Goal: Task Accomplishment & Management: Manage account settings

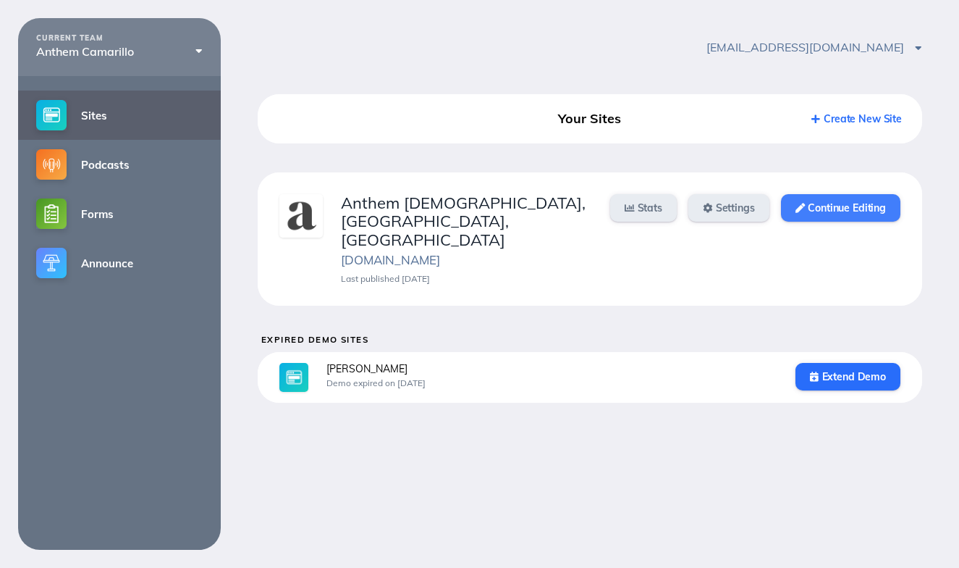
click at [825, 211] on link "Continue Editing" at bounding box center [840, 208] width 119 height 28
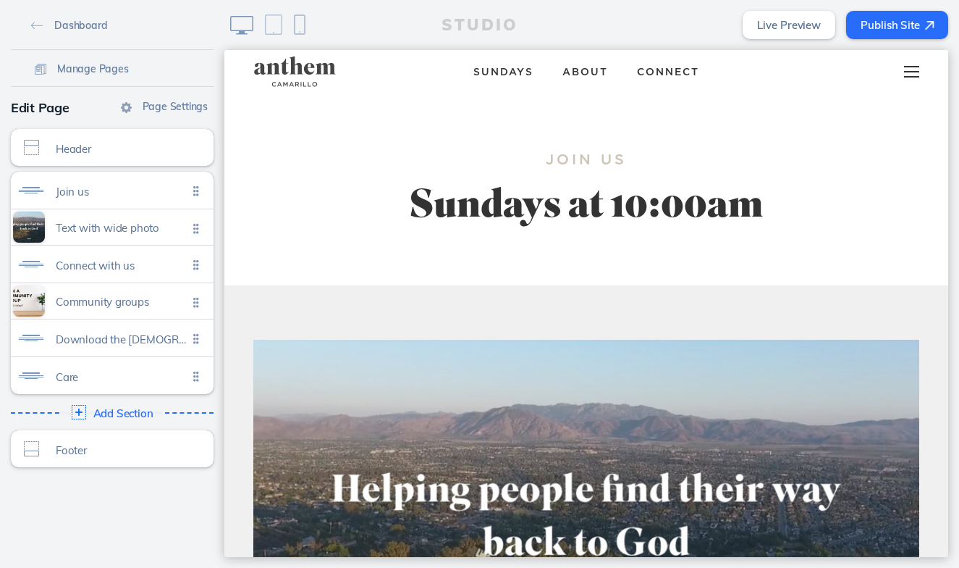
click at [922, 65] on div at bounding box center [911, 71] width 57 height 43
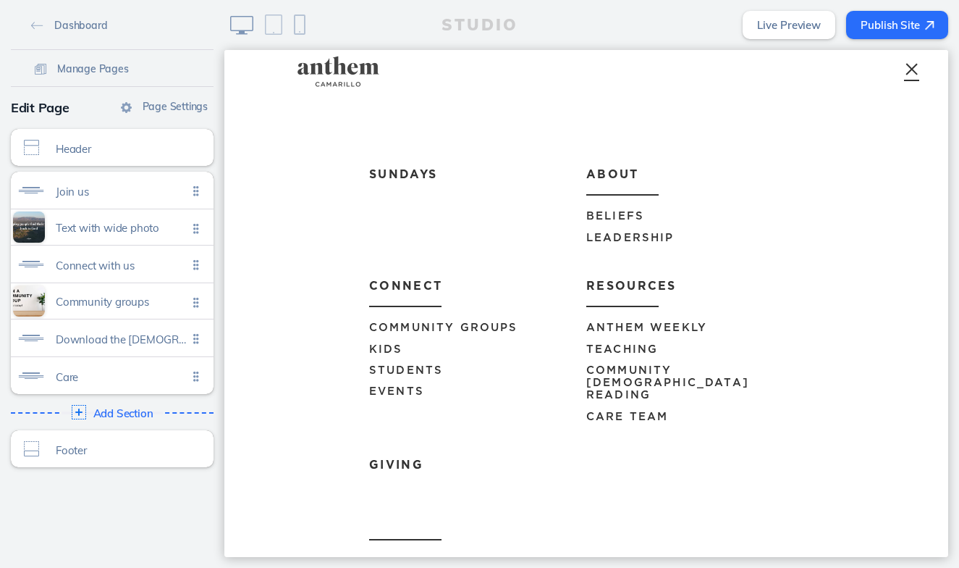
click at [408, 389] on span "Events" at bounding box center [396, 391] width 55 height 11
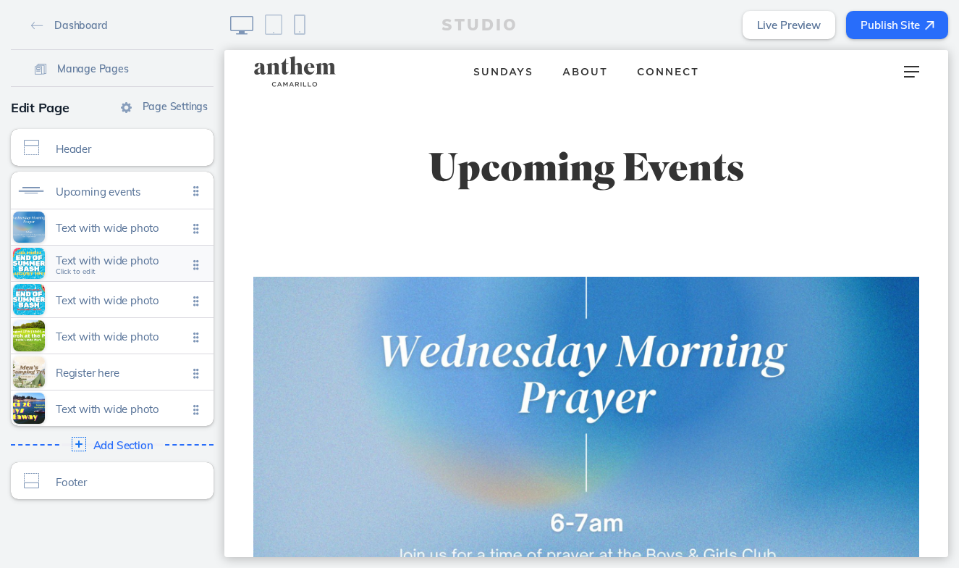
click at [152, 258] on span "Text with wide photo" at bounding box center [122, 260] width 132 height 12
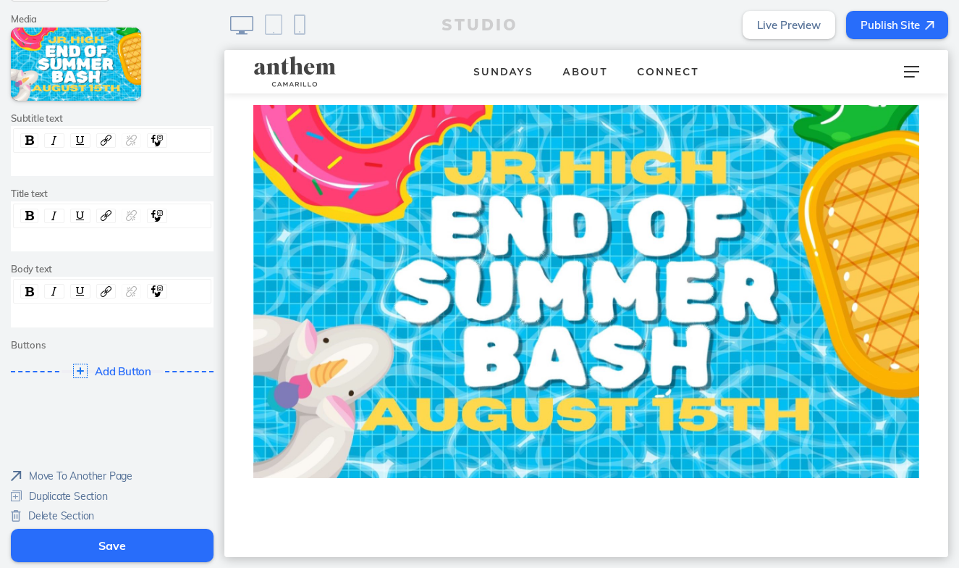
scroll to position [190, 0]
click at [53, 513] on span "Delete Section" at bounding box center [61, 516] width 66 height 13
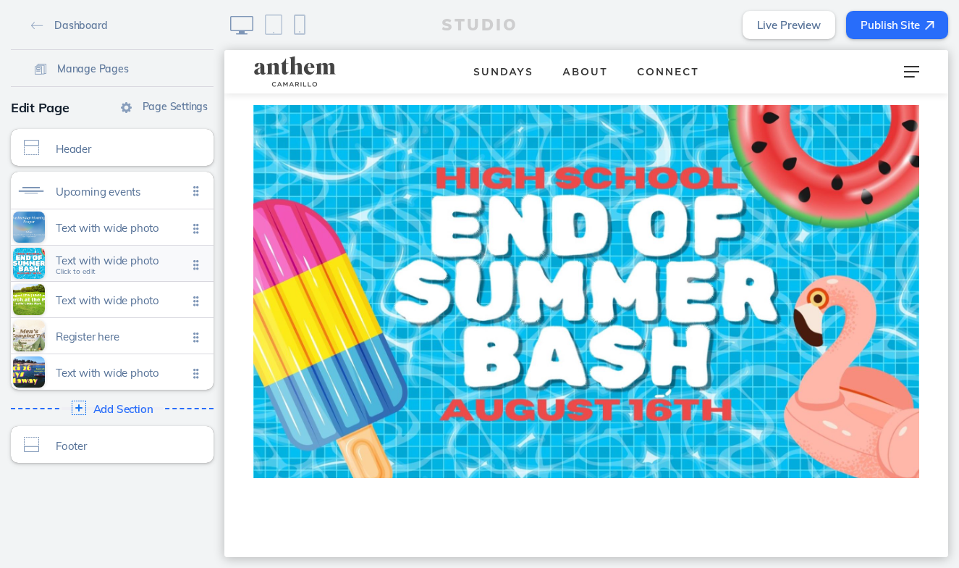
click at [127, 263] on span "Text with wide photo" at bounding box center [122, 260] width 132 height 12
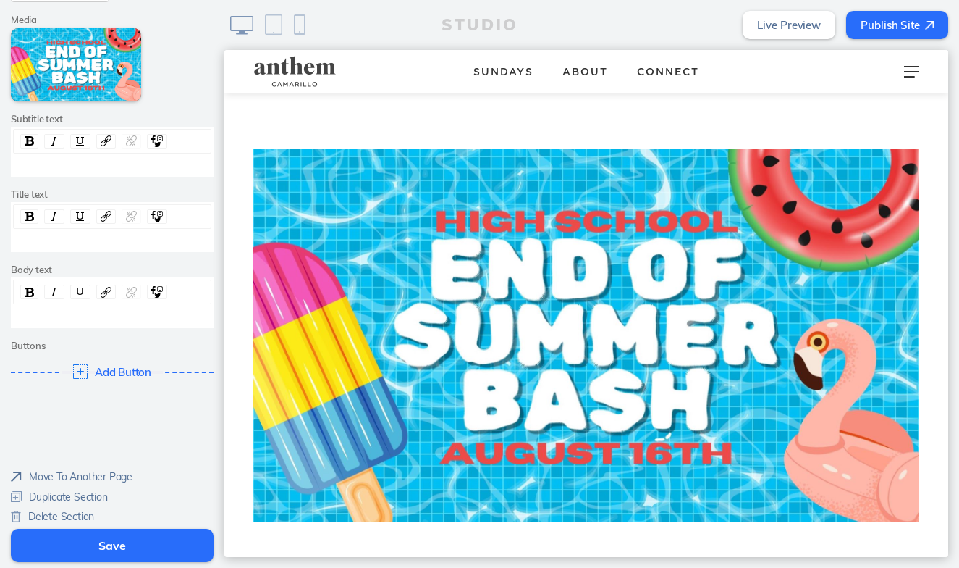
click at [78, 513] on span "Delete Section" at bounding box center [61, 516] width 66 height 13
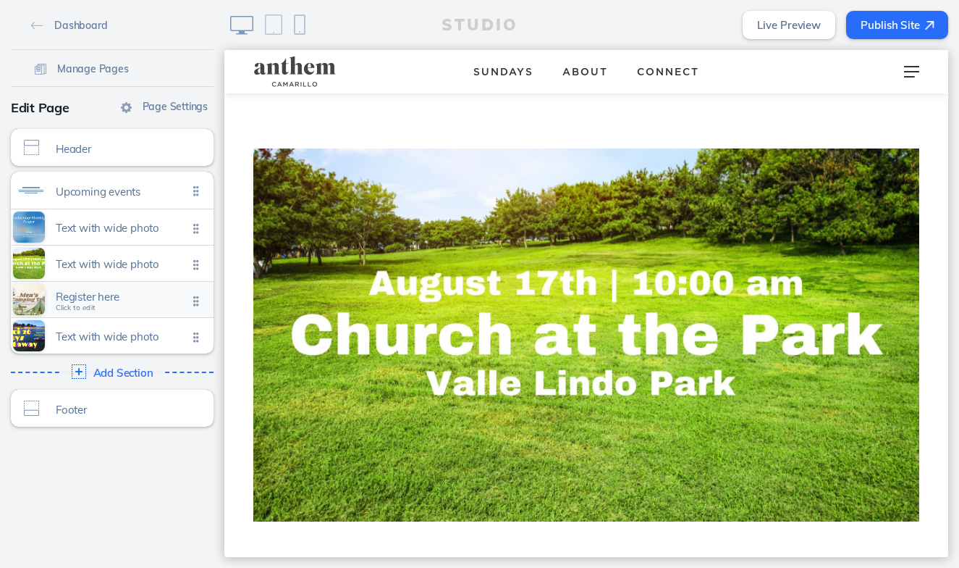
click at [130, 309] on div "Register here Click to edit" at bounding box center [112, 299] width 203 height 35
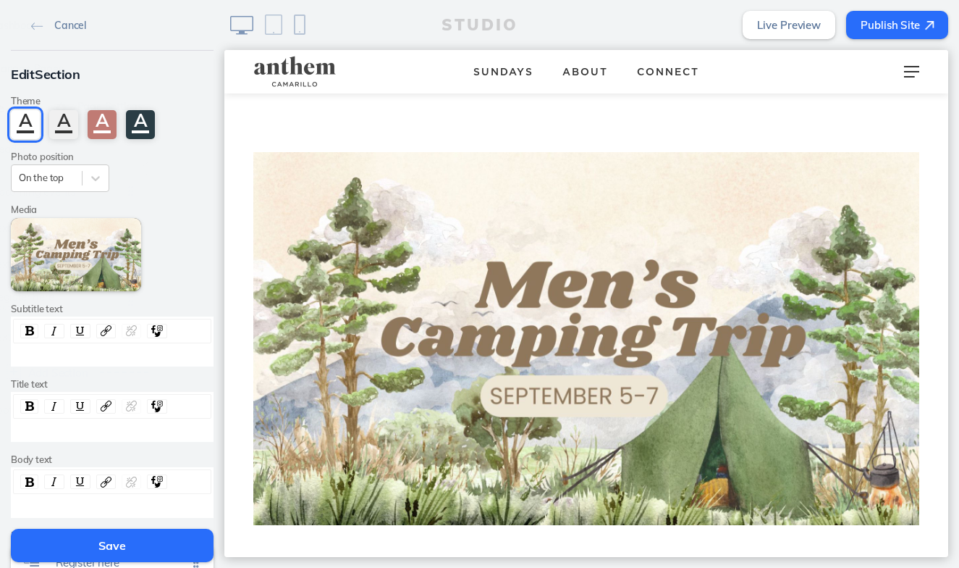
scroll to position [1037, 0]
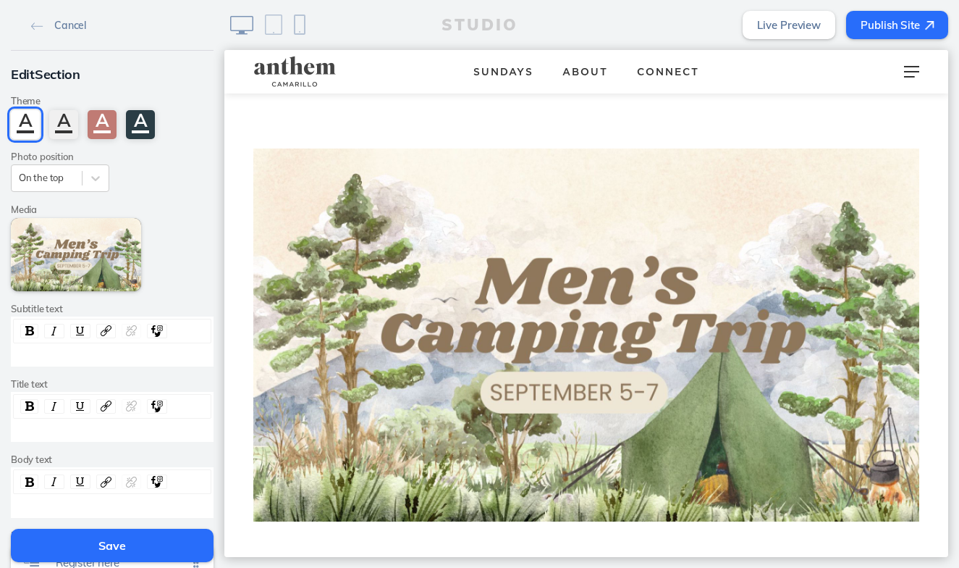
click at [119, 549] on button "Save" at bounding box center [112, 544] width 203 height 33
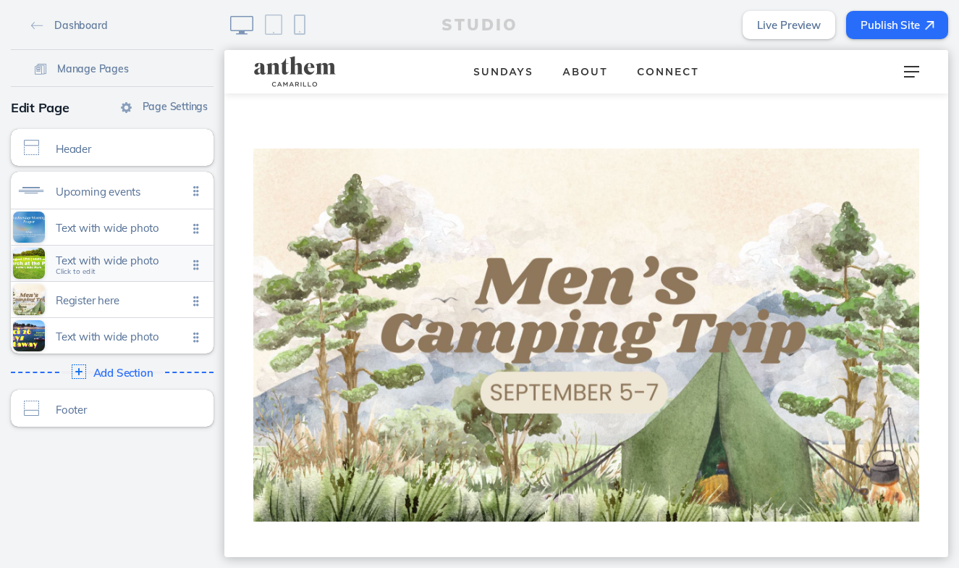
click at [114, 255] on span "Text with wide photo" at bounding box center [122, 260] width 132 height 12
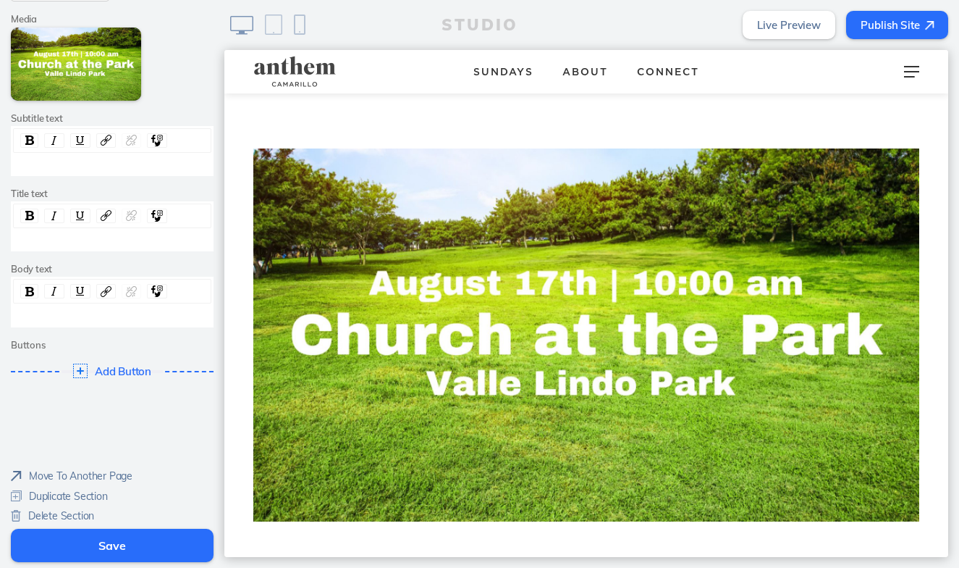
scroll to position [190, 0]
click at [89, 510] on span "Delete Section" at bounding box center [61, 516] width 66 height 13
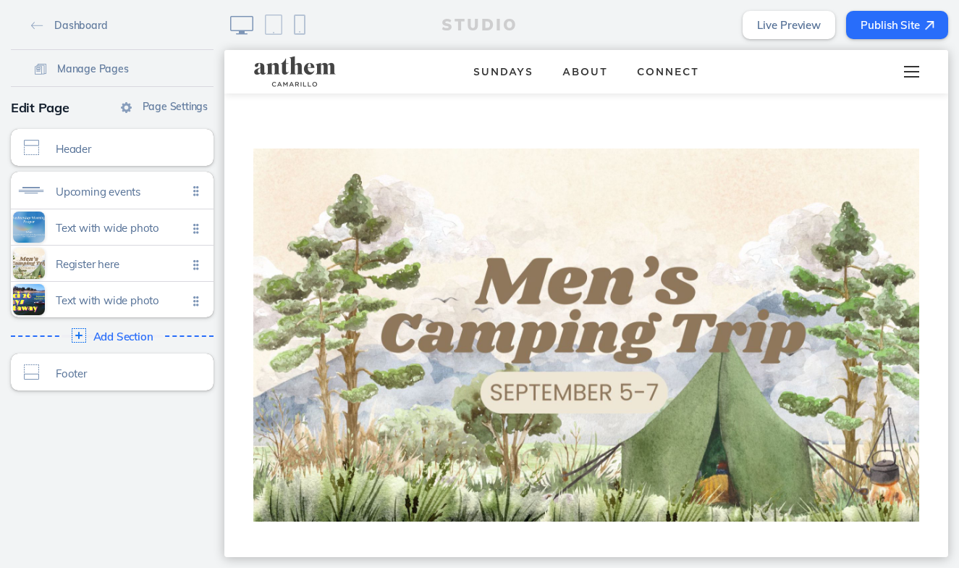
click at [911, 72] on span at bounding box center [911, 71] width 15 height 1
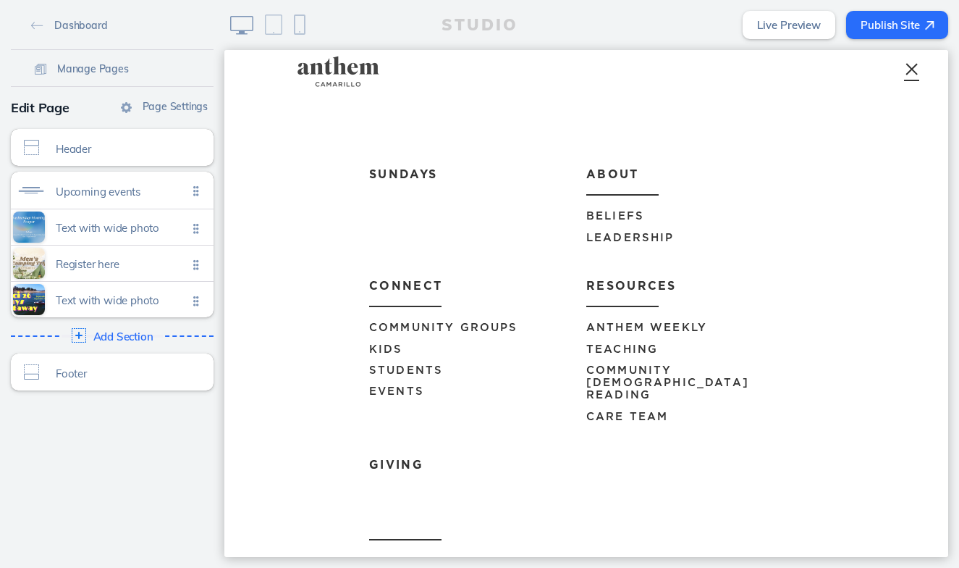
click at [609, 323] on span "Anthem Weekly" at bounding box center [646, 327] width 121 height 11
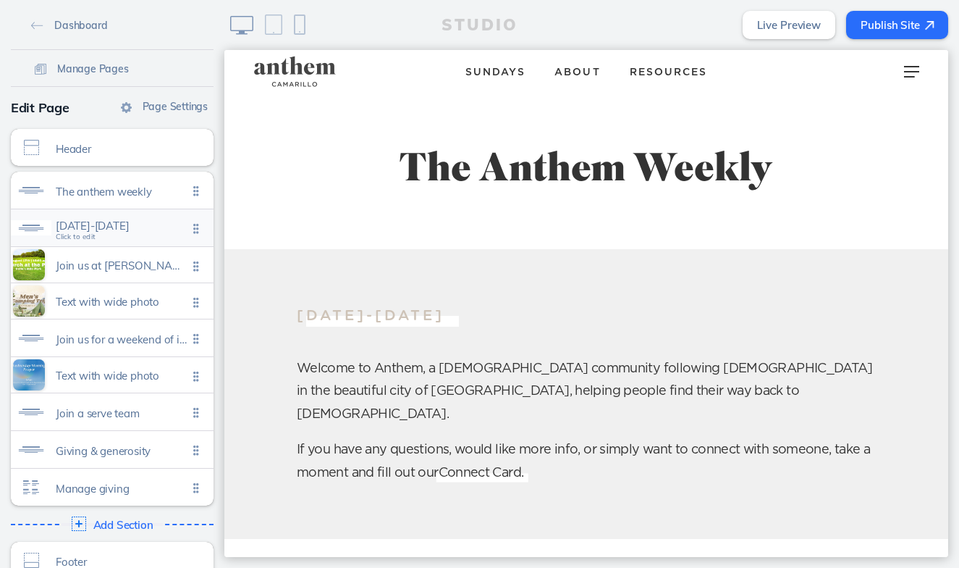
click at [118, 233] on span "August 15-21 Click to edit" at bounding box center [122, 229] width 132 height 12
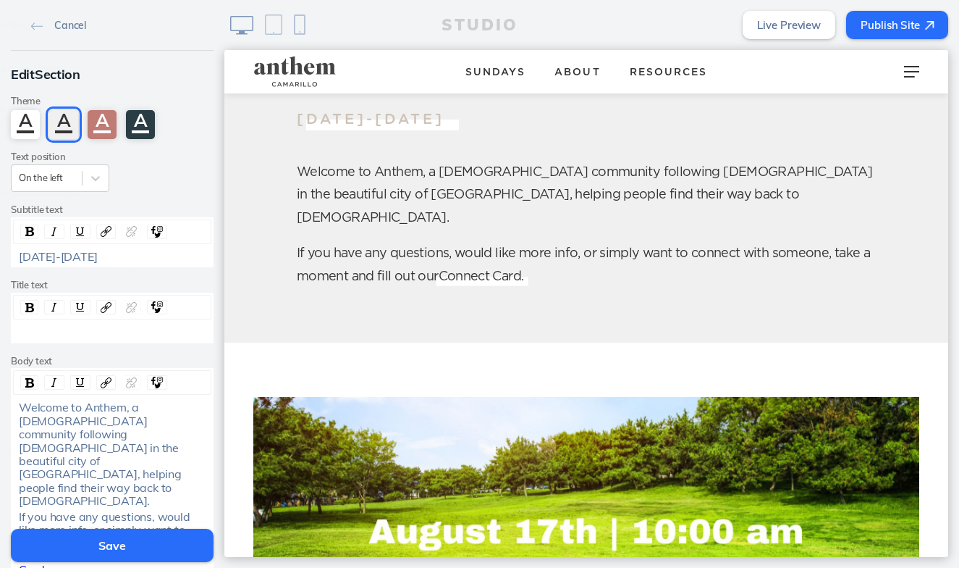
scroll to position [198, 0]
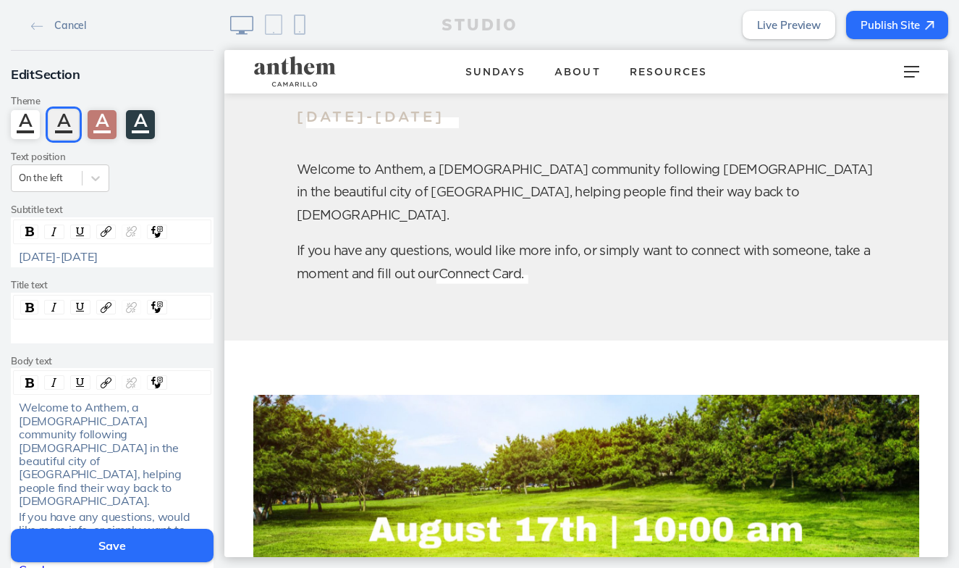
click at [93, 251] on div "August 15-21" at bounding box center [112, 256] width 187 height 13
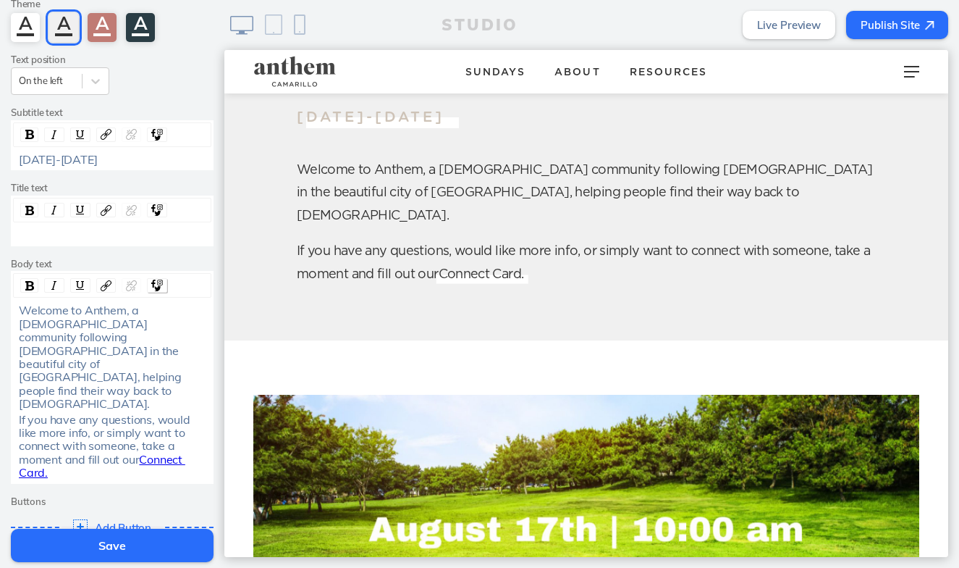
scroll to position [160, 0]
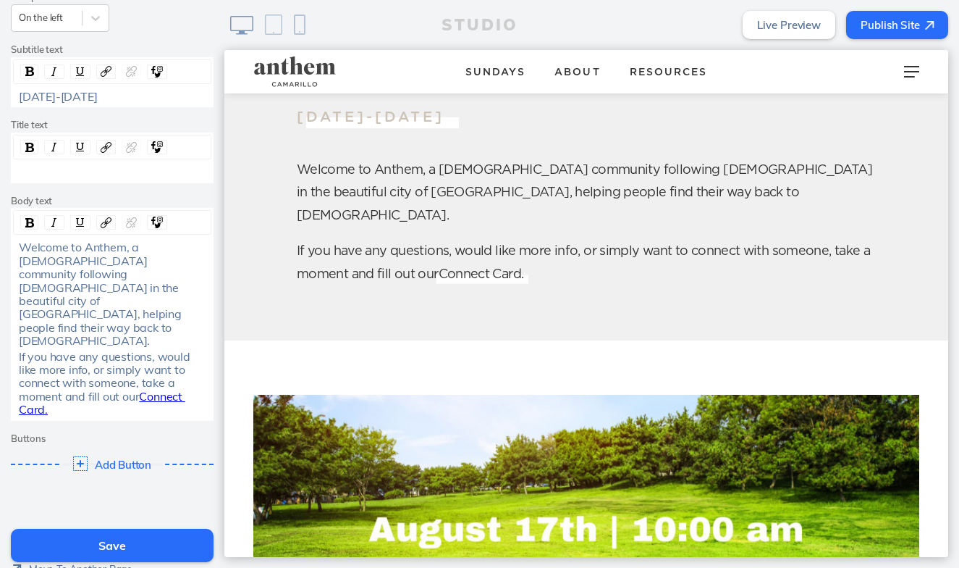
click at [109, 543] on button "Save" at bounding box center [112, 544] width 203 height 33
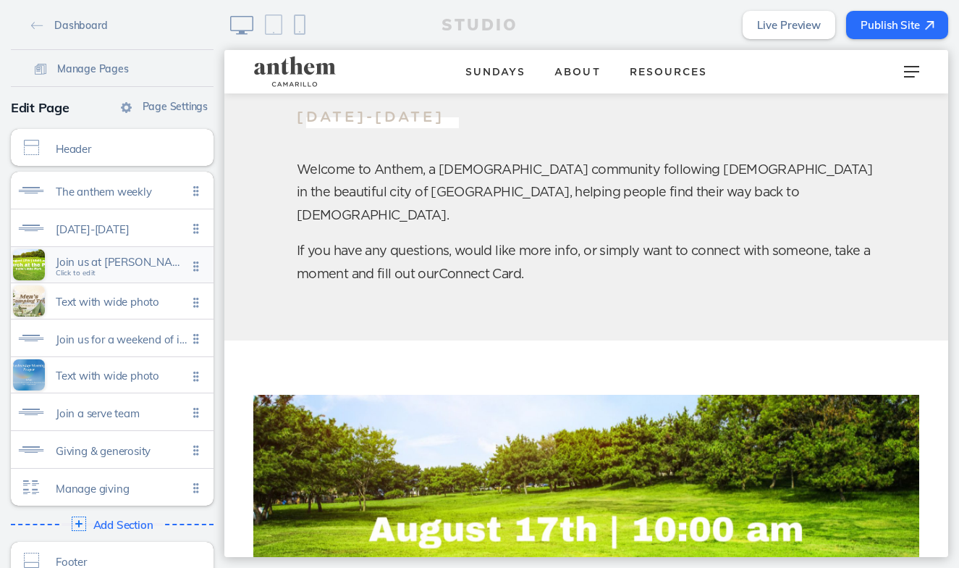
click at [127, 279] on div "Join us at valle lindo park on august 17th for church in the park. gathering in…" at bounding box center [112, 264] width 203 height 35
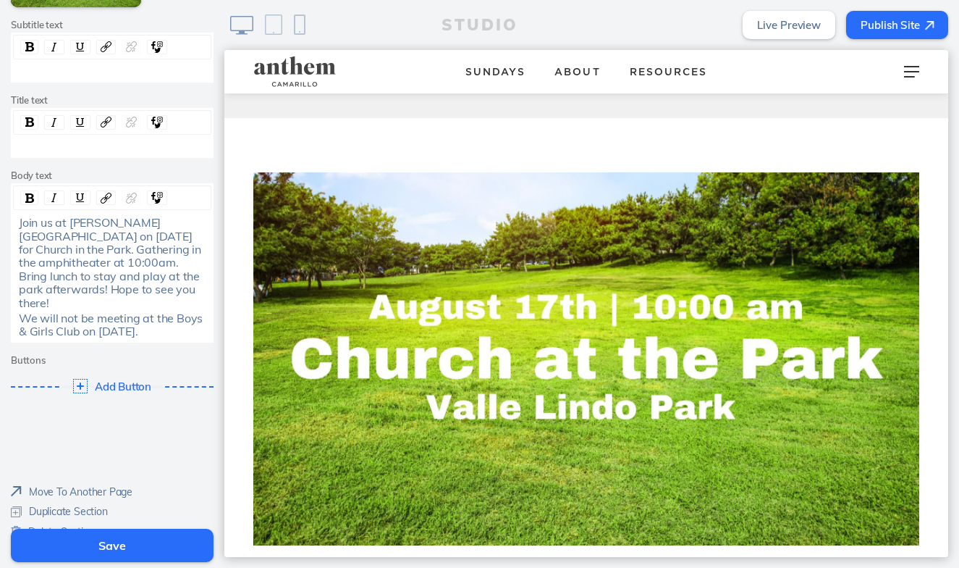
scroll to position [283, 0]
click at [83, 526] on span "Delete Section" at bounding box center [61, 532] width 66 height 13
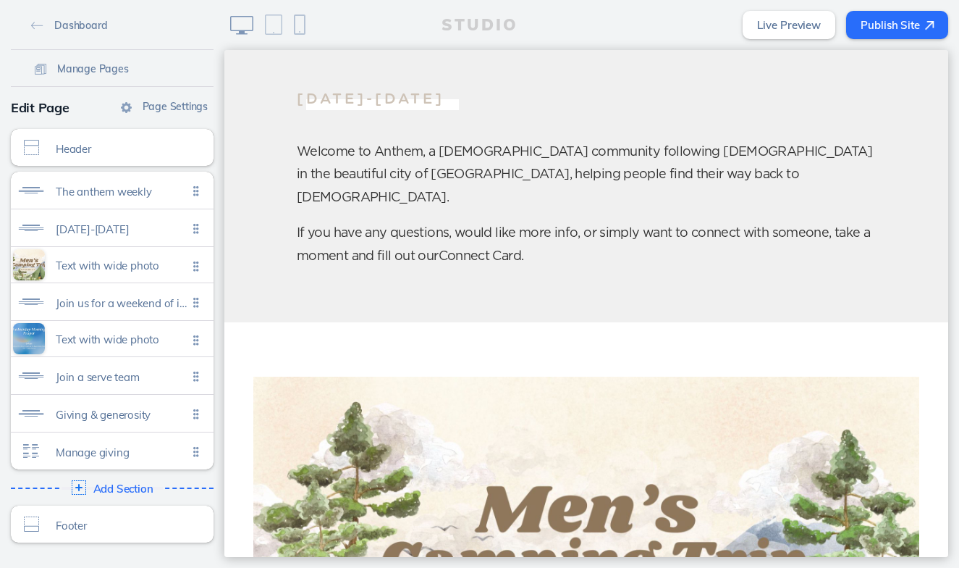
scroll to position [0, 0]
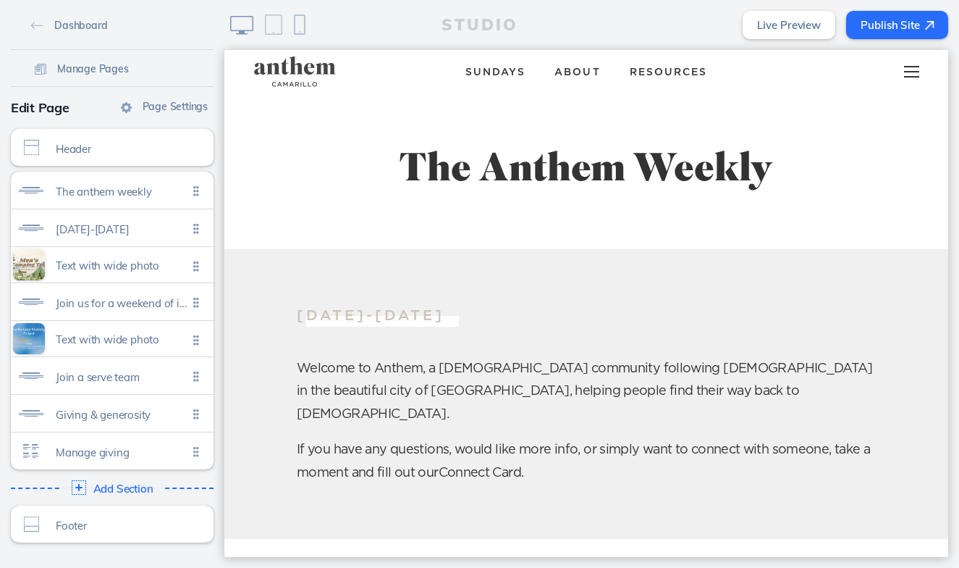
click at [906, 73] on div at bounding box center [911, 71] width 57 height 43
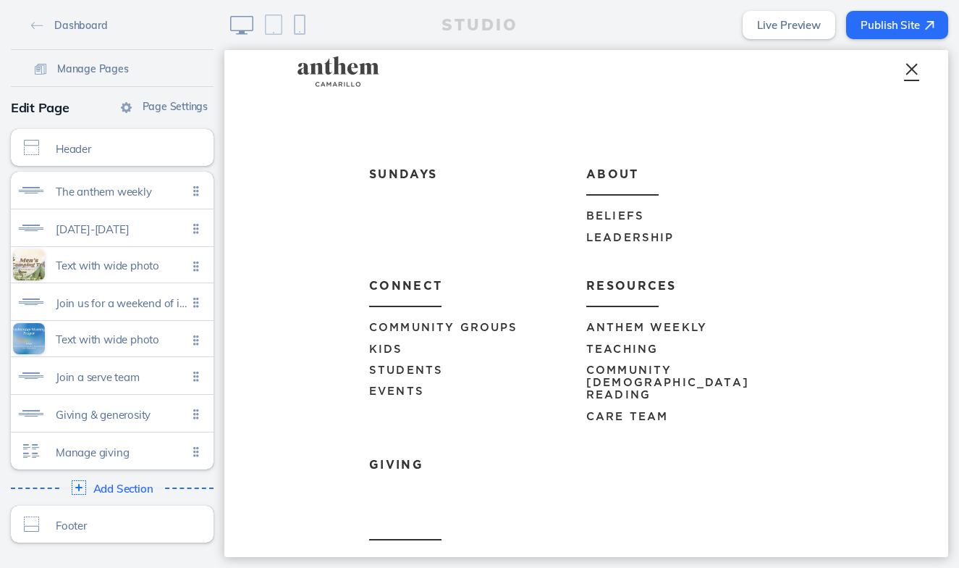
click at [480, 317] on link "Community Groups" at bounding box center [477, 322] width 217 height 31
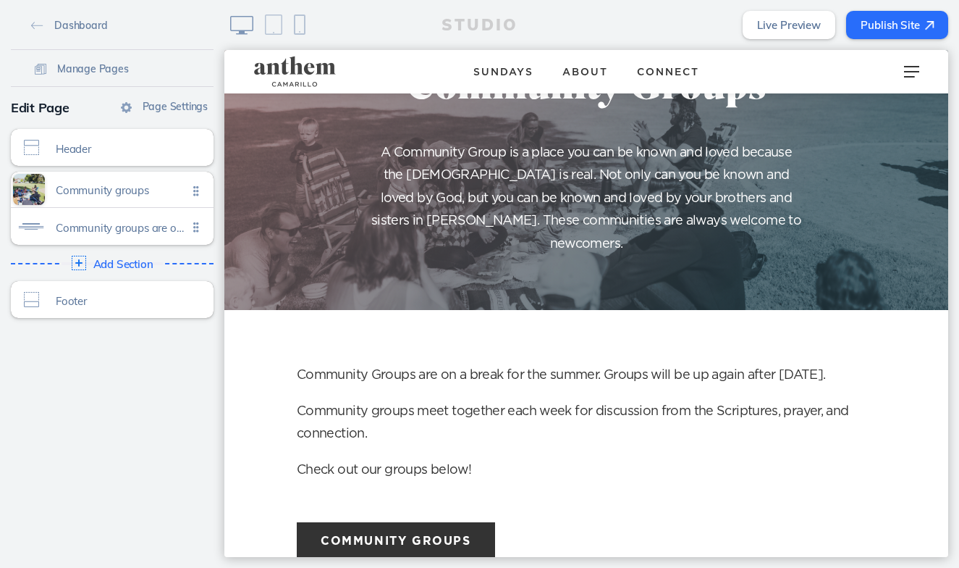
scroll to position [109, 0]
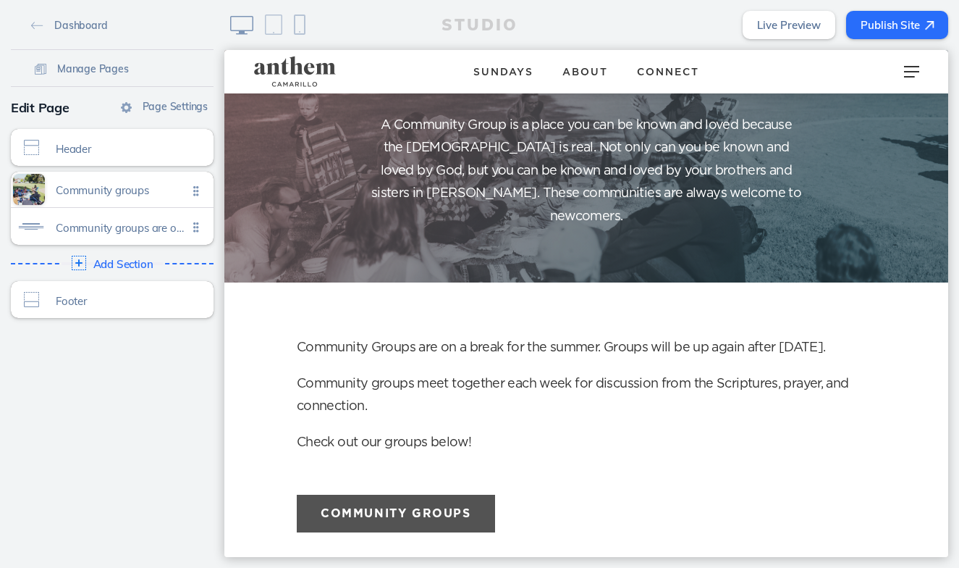
click at [444, 494] on button "Community Groups" at bounding box center [396, 512] width 198 height 37
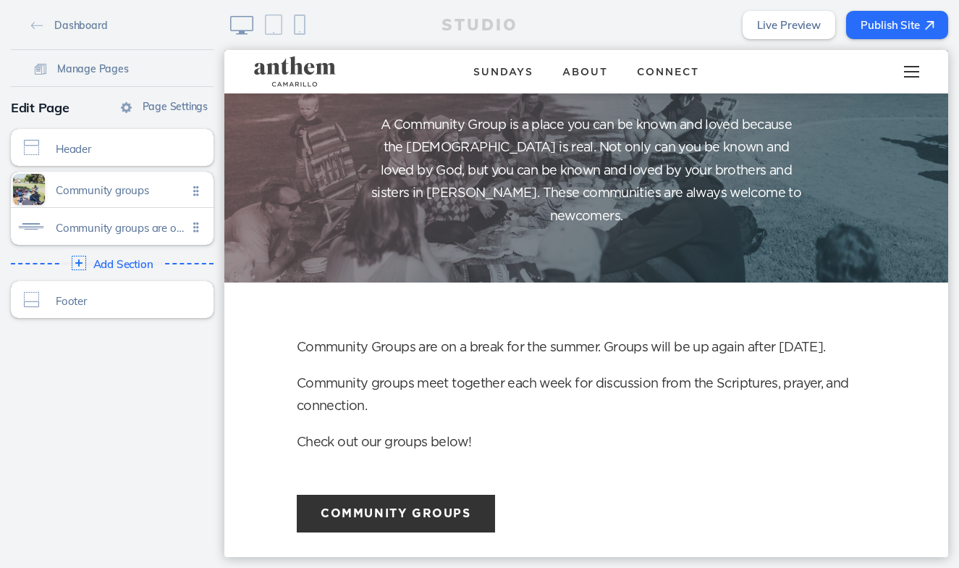
click at [905, 64] on div at bounding box center [911, 71] width 57 height 43
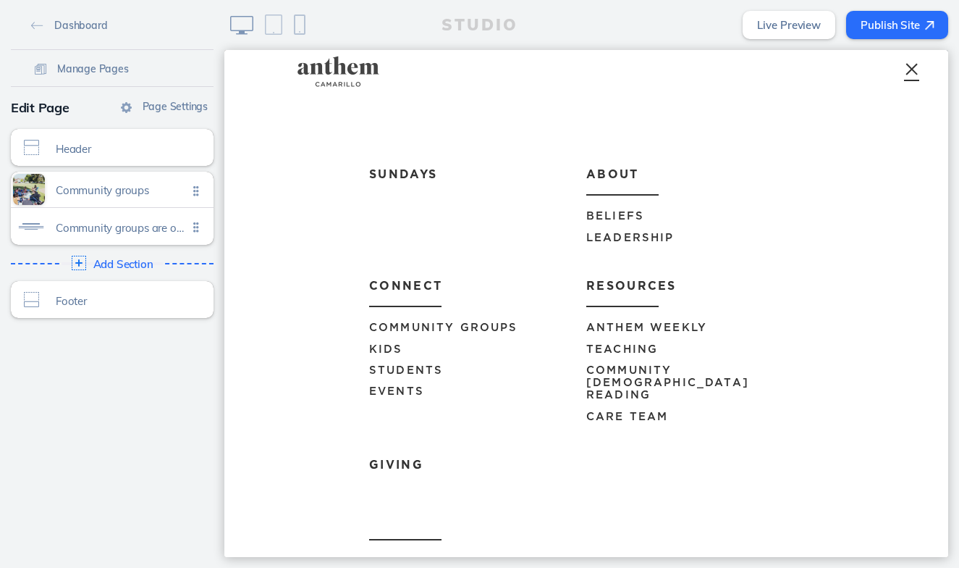
click at [438, 357] on link "Kids" at bounding box center [477, 349] width 217 height 21
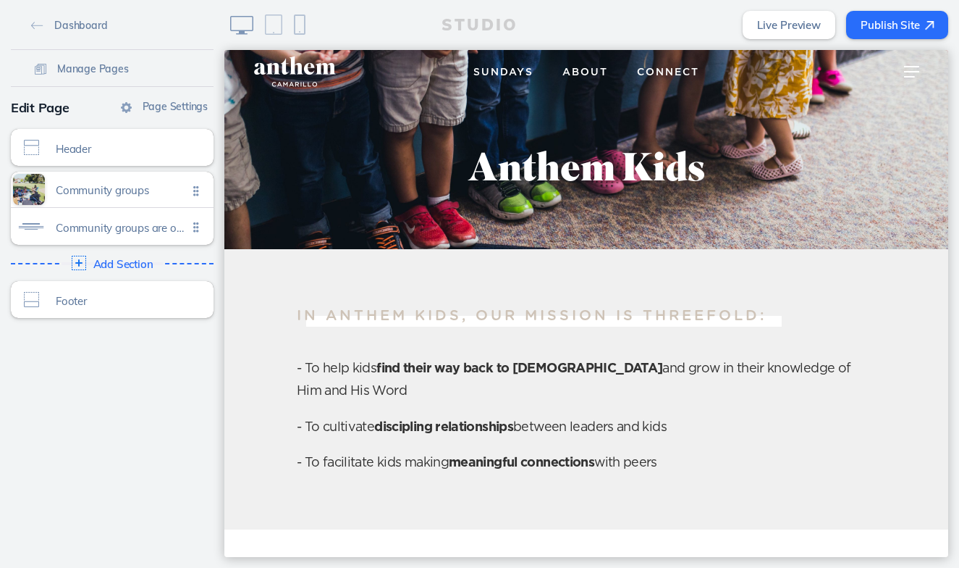
click at [508, 67] on link "Sundays" at bounding box center [503, 71] width 89 height 25
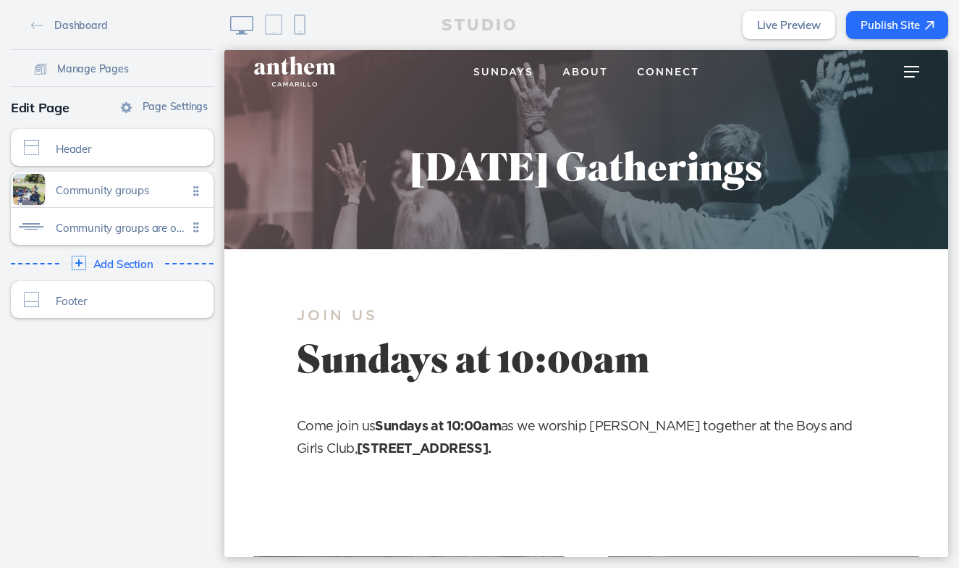
click at [642, 70] on span "Connect" at bounding box center [668, 72] width 62 height 10
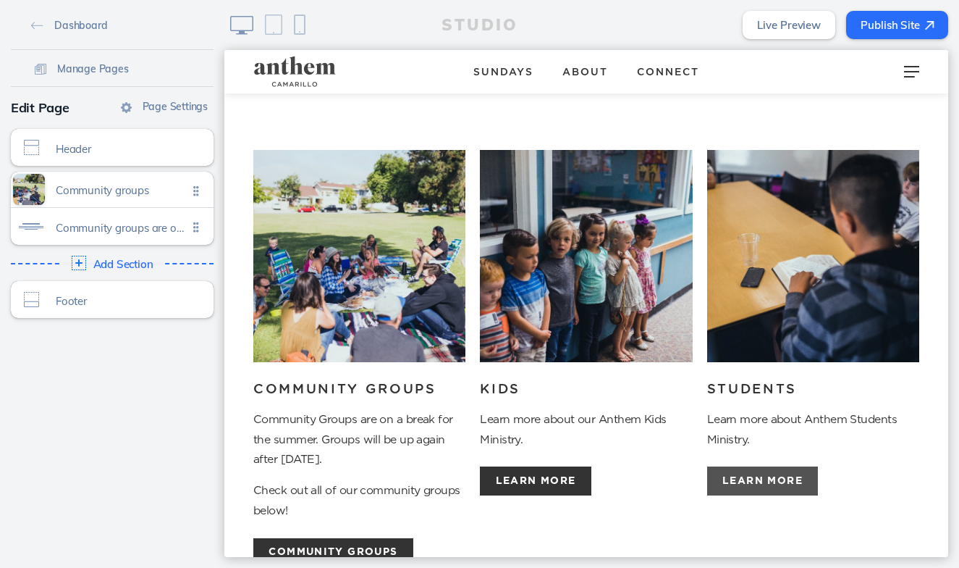
scroll to position [151, 0]
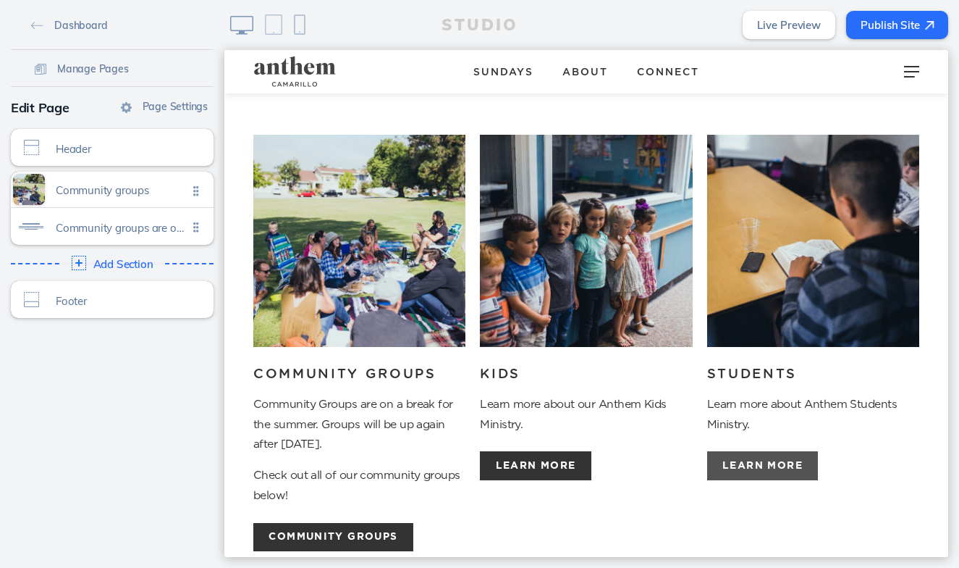
click at [790, 455] on button "Learn more" at bounding box center [762, 465] width 111 height 28
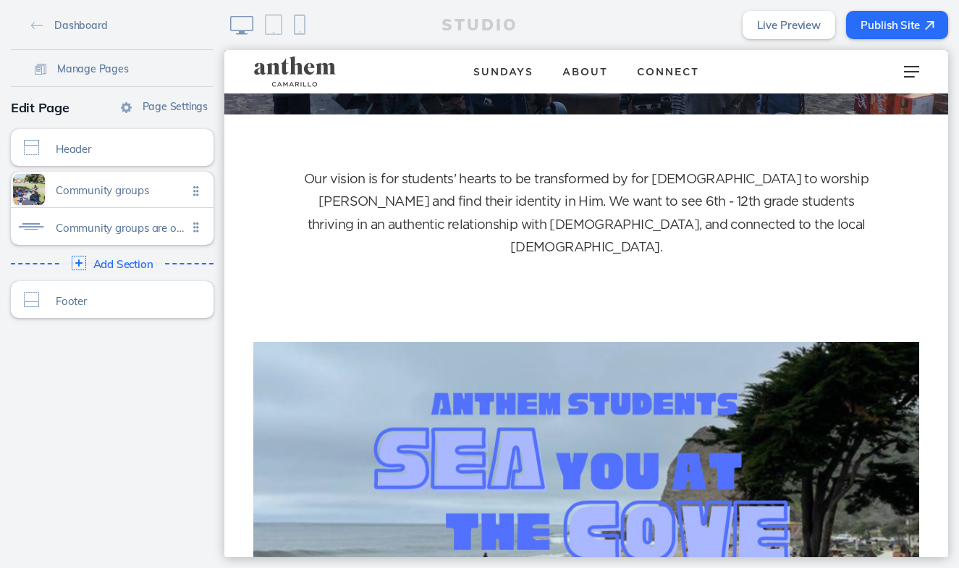
scroll to position [181, 0]
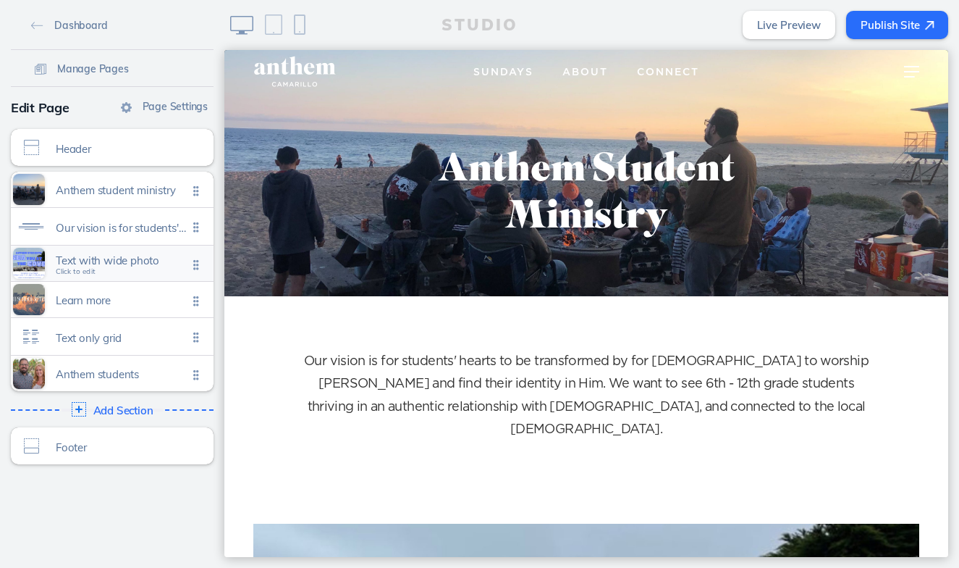
click at [158, 269] on span "Text with wide photo Click to edit" at bounding box center [122, 264] width 132 height 12
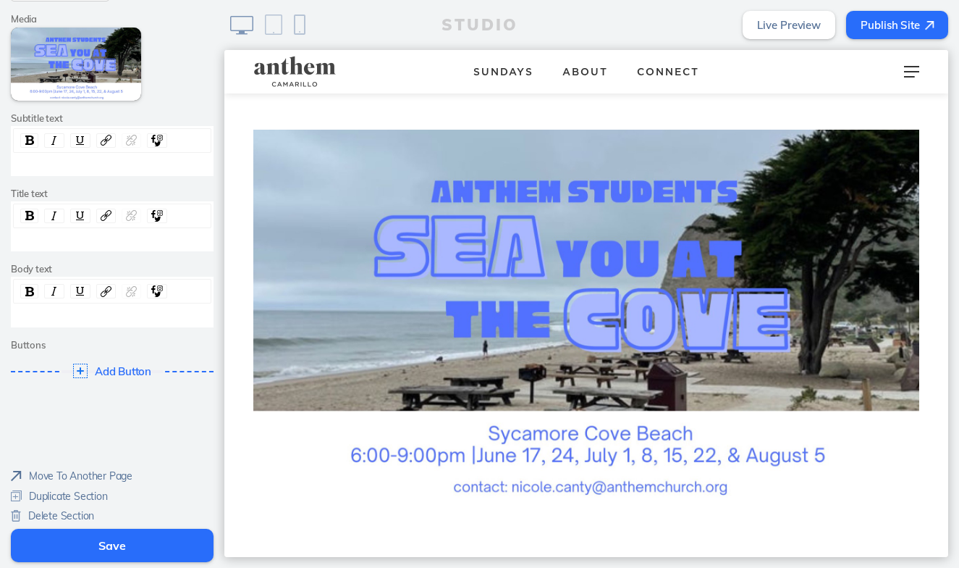
scroll to position [190, 0]
click at [70, 510] on span "Delete Section" at bounding box center [61, 516] width 66 height 13
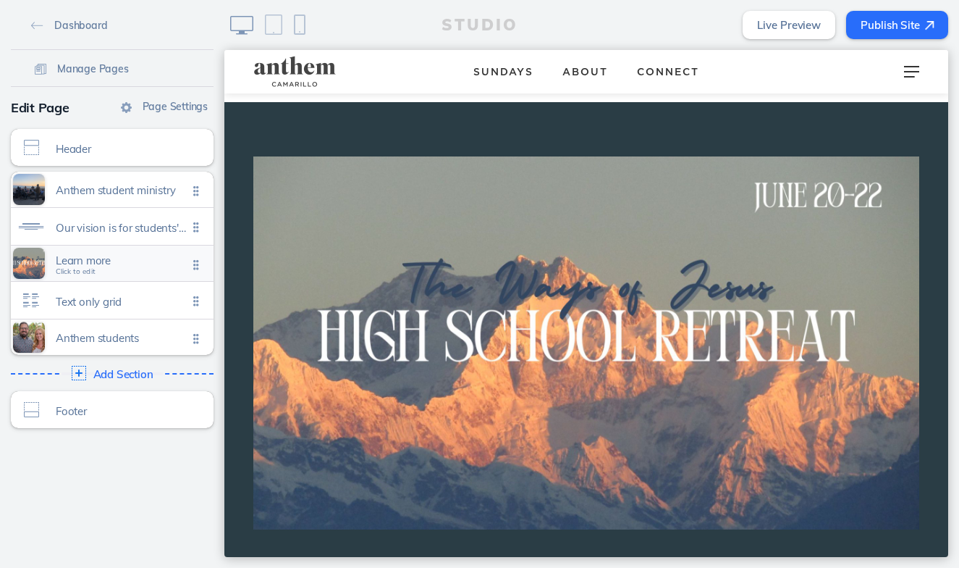
click at [137, 267] on span "Learn more Click to edit" at bounding box center [122, 264] width 132 height 12
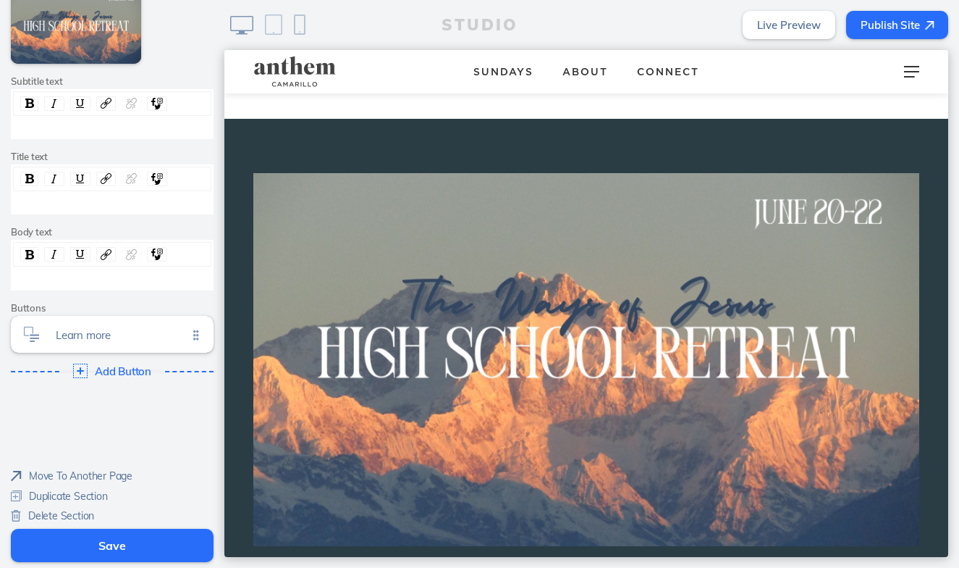
scroll to position [227, 0]
click at [82, 511] on span "Delete Section" at bounding box center [61, 516] width 66 height 13
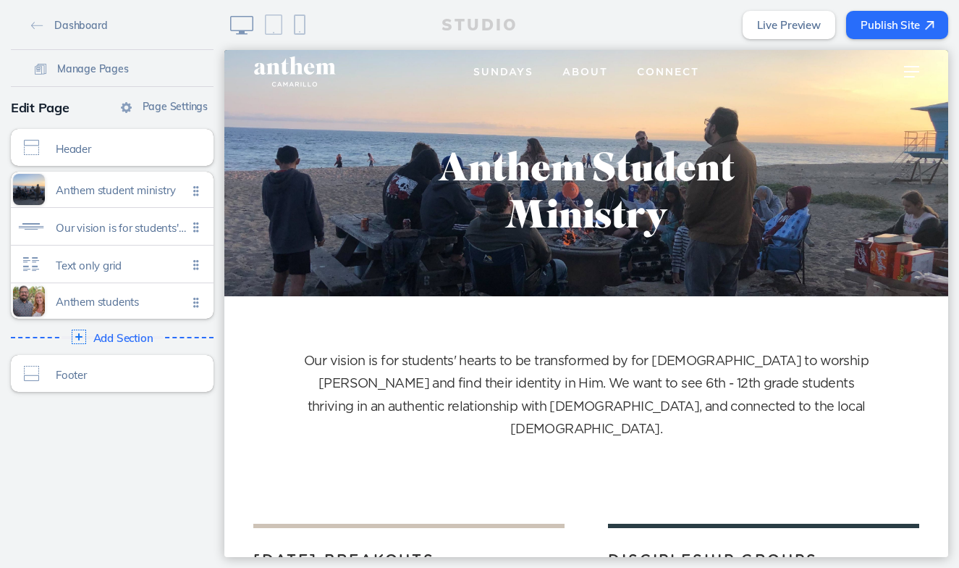
scroll to position [0, 0]
click at [308, 76] on img at bounding box center [303, 71] width 100 height 33
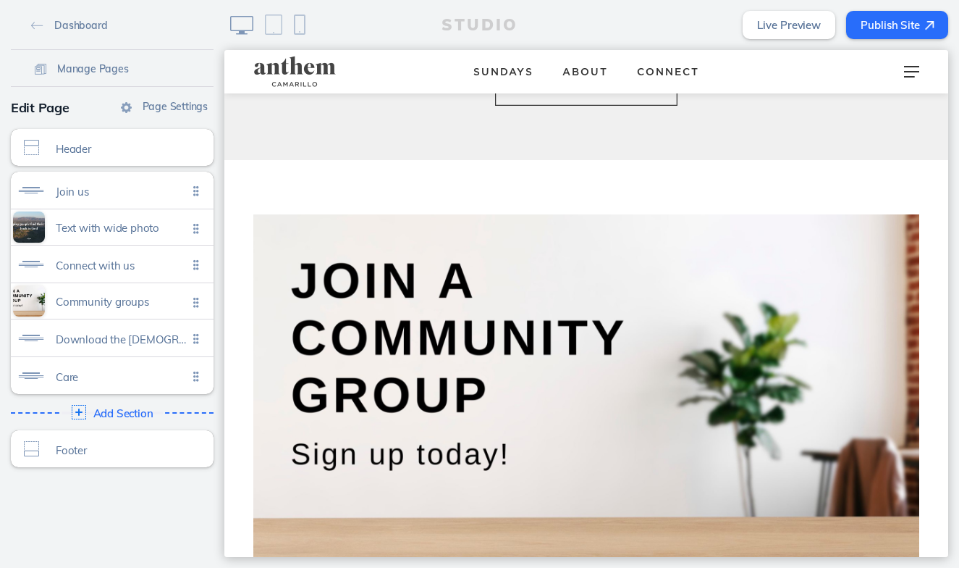
scroll to position [713, 0]
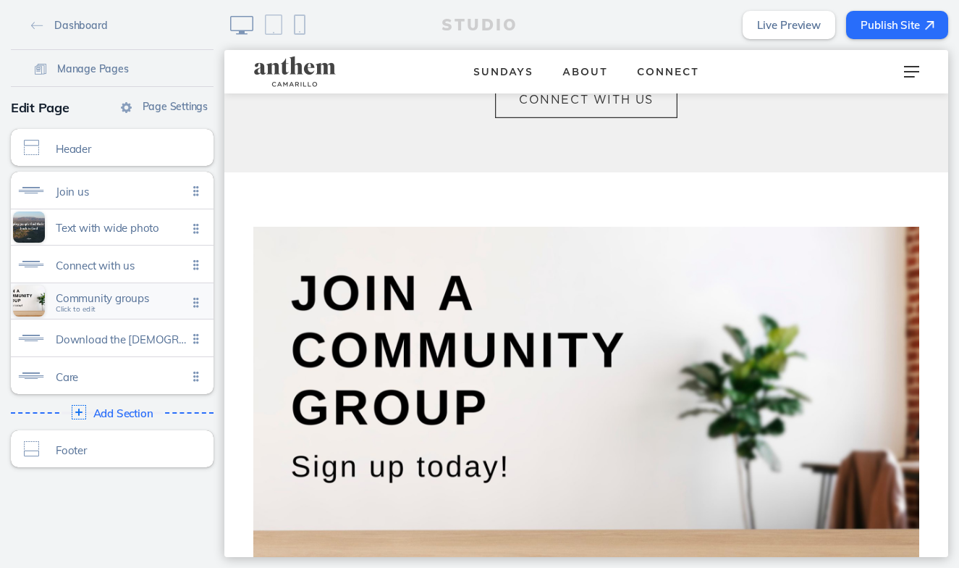
click at [114, 294] on span "Community groups" at bounding box center [122, 298] width 132 height 12
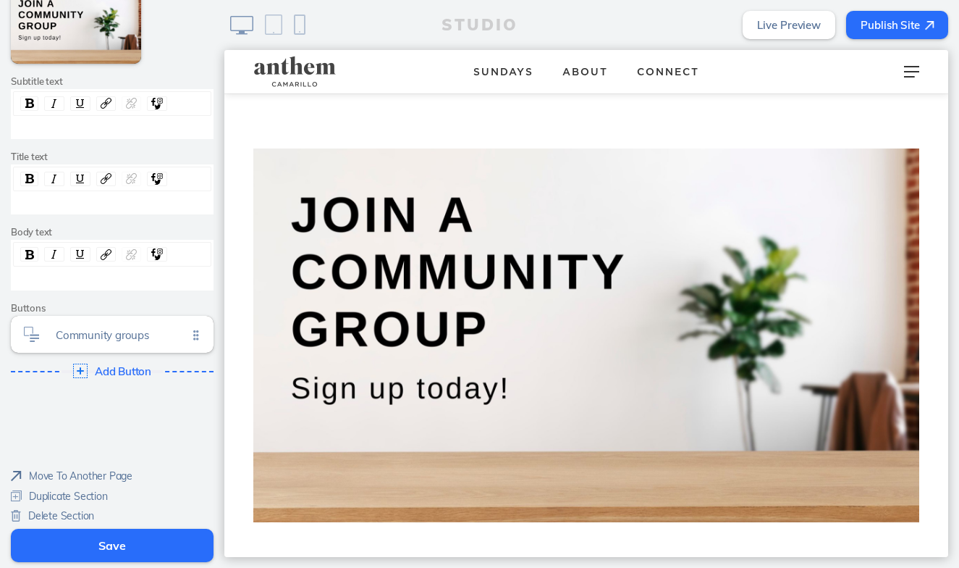
scroll to position [227, 0]
click at [56, 492] on span "Duplicate Section" at bounding box center [68, 496] width 79 height 13
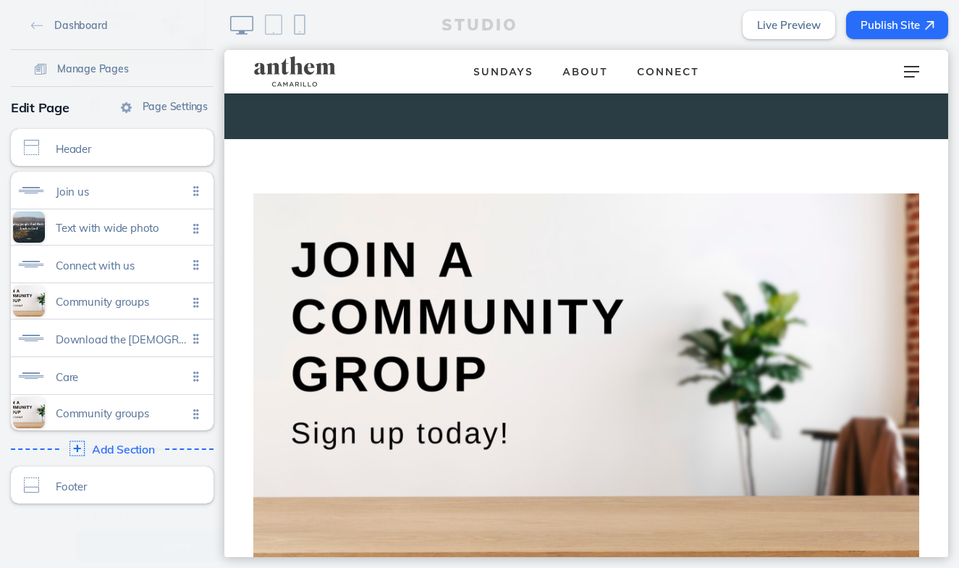
scroll to position [1994, 0]
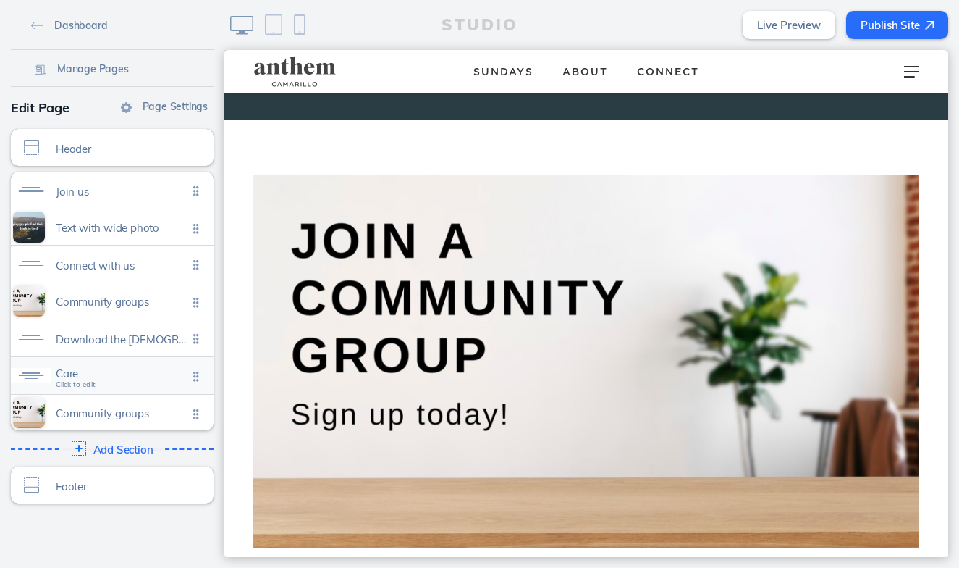
click at [138, 392] on div "Care Click to edit" at bounding box center [112, 375] width 203 height 37
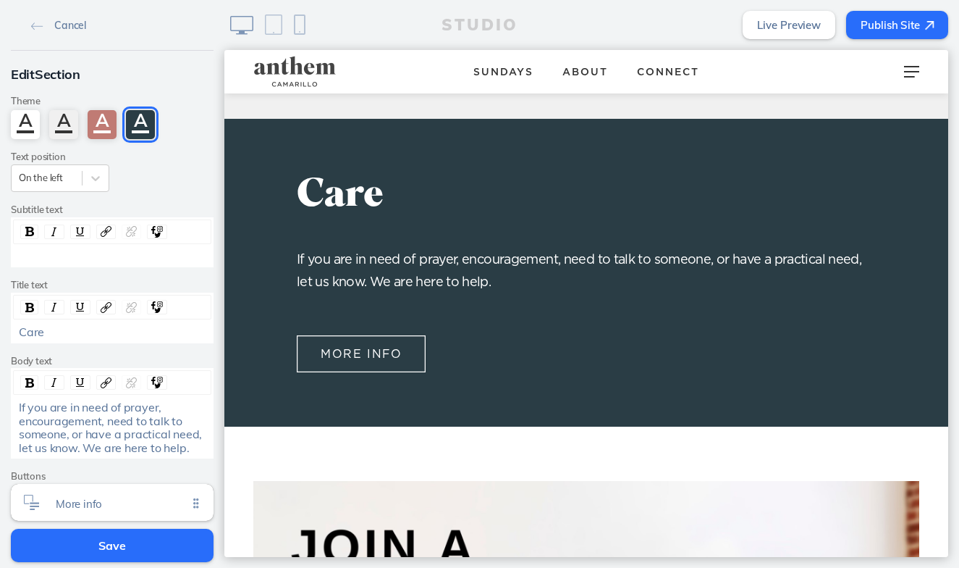
scroll to position [0, 0]
click at [72, 34] on link "Cancel" at bounding box center [58, 25] width 67 height 22
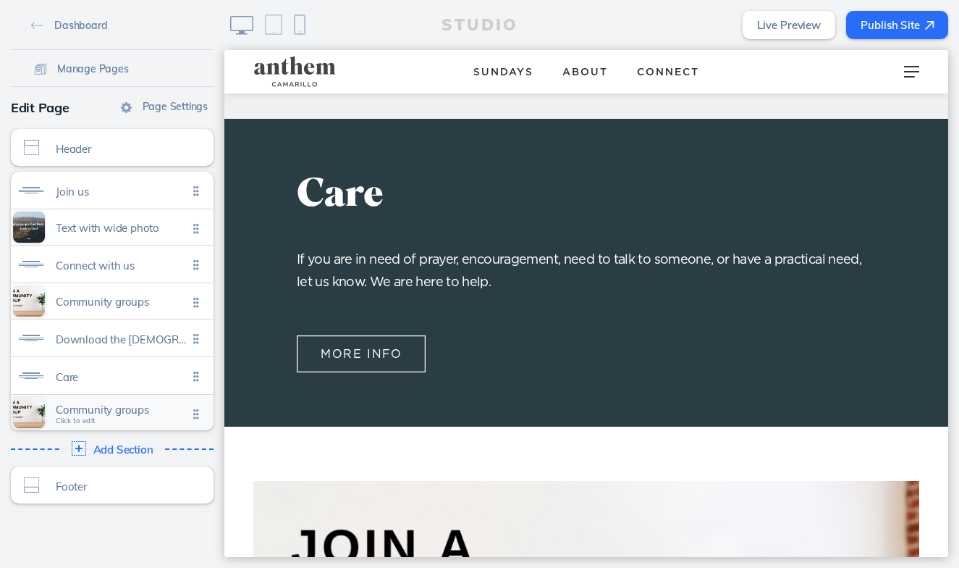
click at [128, 426] on div "Community groups Click to edit" at bounding box center [112, 412] width 203 height 35
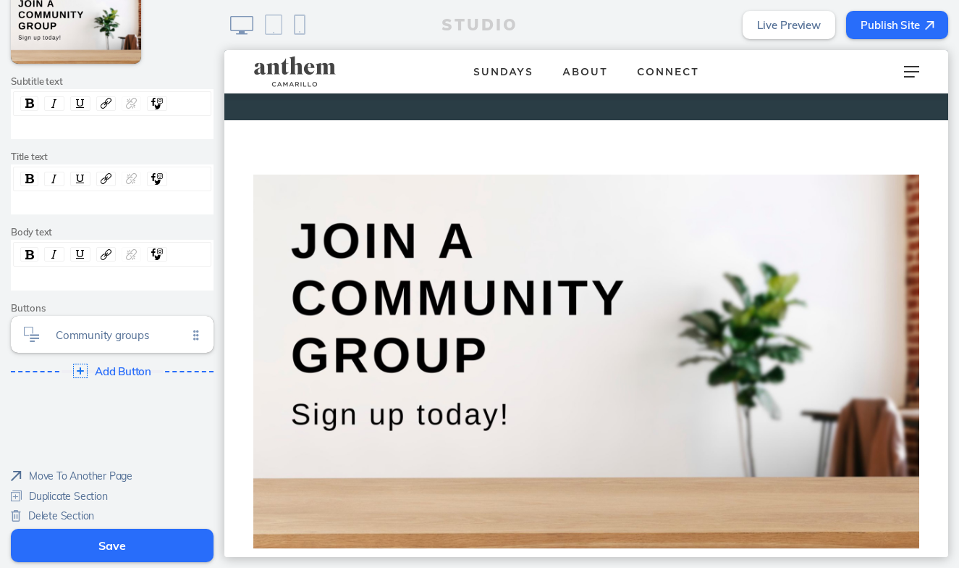
scroll to position [227, 0]
click at [58, 471] on span "Move To Another Page" at bounding box center [81, 476] width 104 height 13
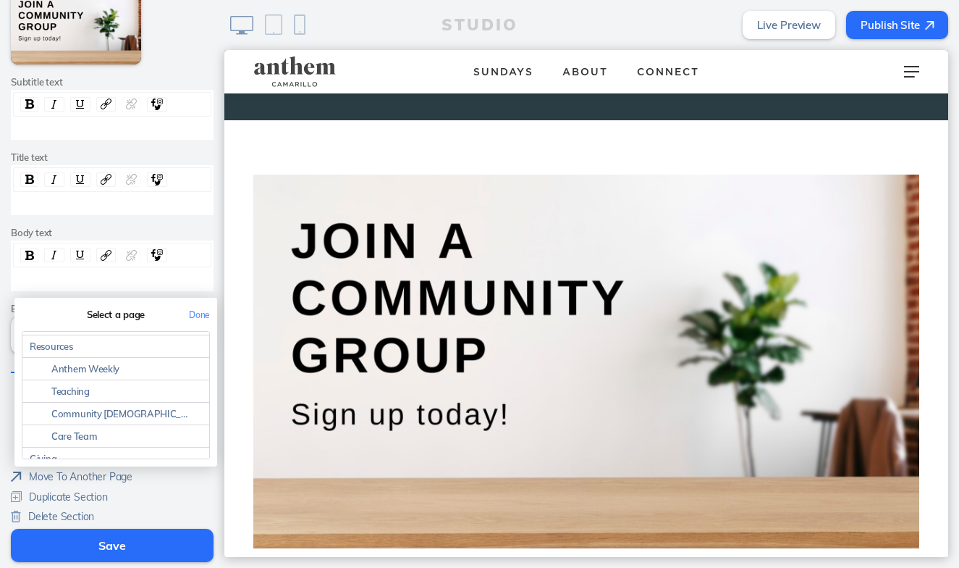
scroll to position [285, 0]
click at [120, 347] on link "Anthem Weekly" at bounding box center [115, 349] width 187 height 22
click at [203, 314] on button "Done" at bounding box center [199, 314] width 35 height 33
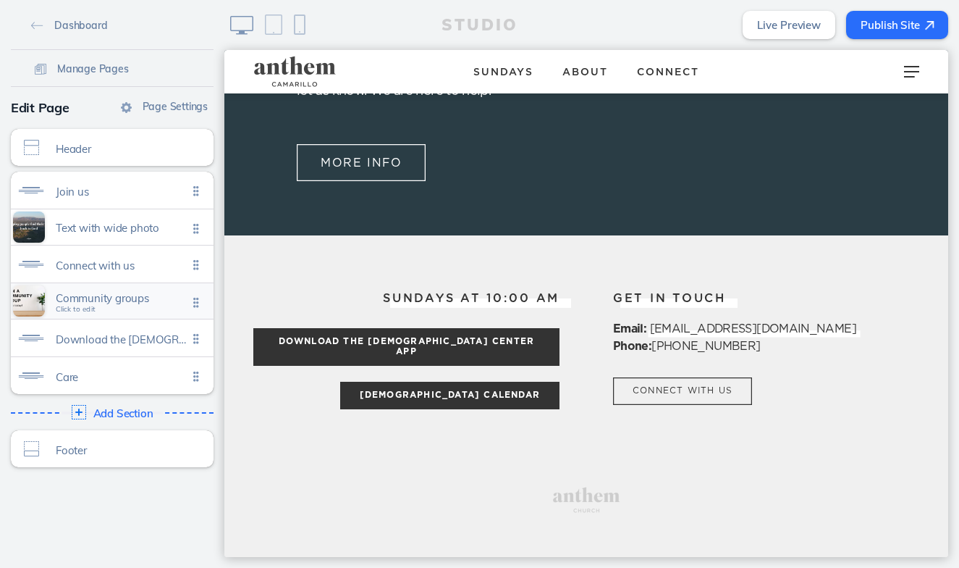
scroll to position [0, 0]
click at [119, 377] on span "Care" at bounding box center [122, 373] width 132 height 12
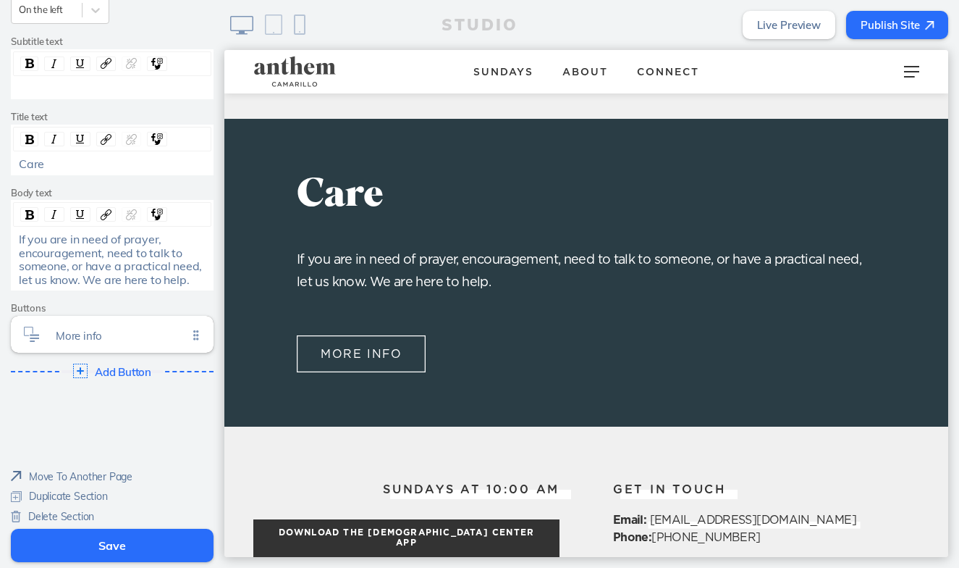
scroll to position [167, 0]
click at [117, 326] on span "More info" at bounding box center [122, 332] width 132 height 12
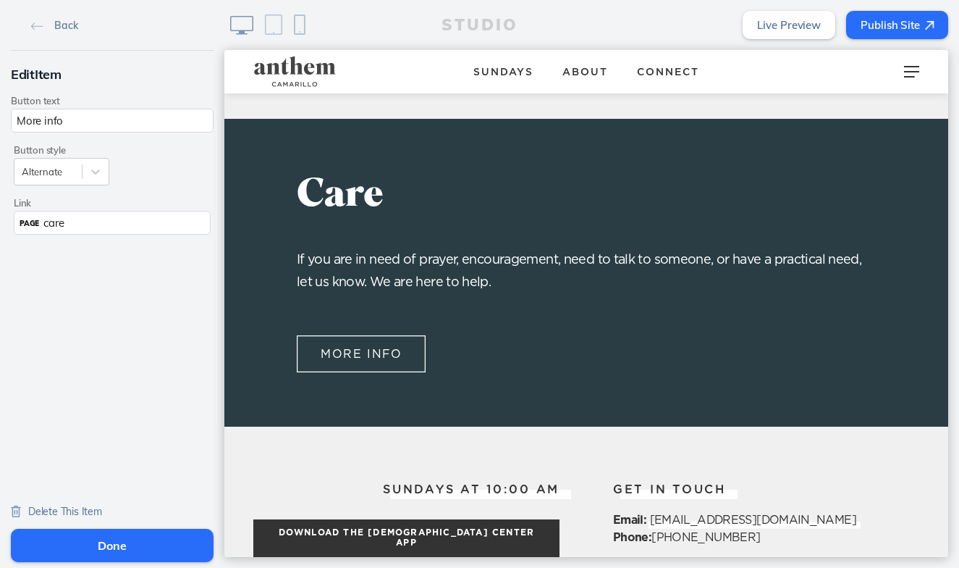
click at [79, 223] on div "PAGE care" at bounding box center [112, 223] width 197 height 24
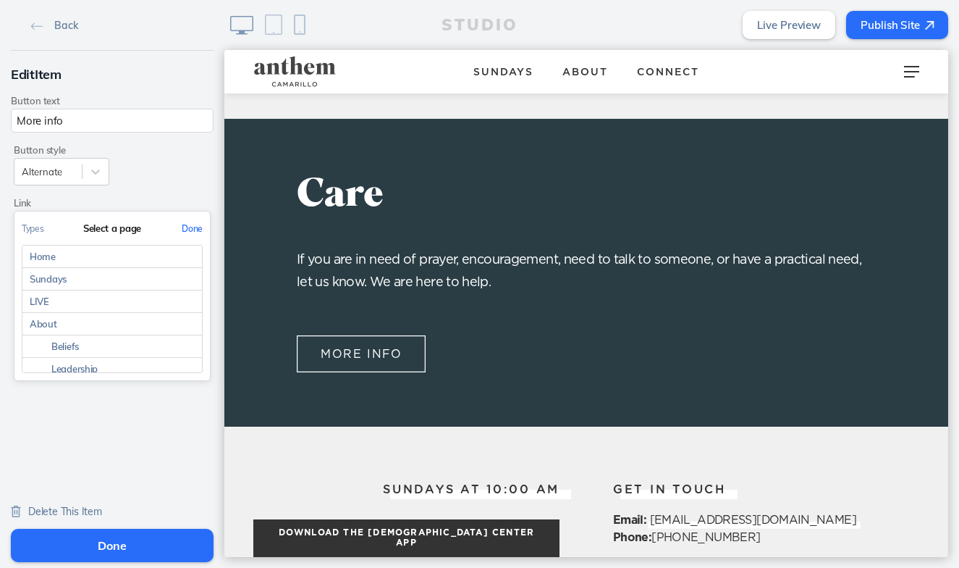
click at [201, 227] on button "Done" at bounding box center [191, 228] width 35 height 33
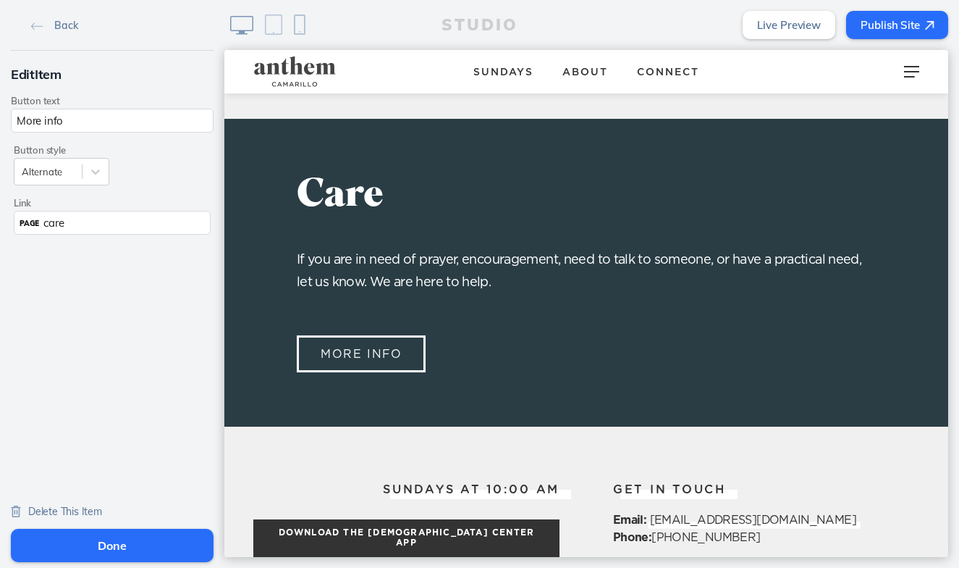
click at [394, 335] on button "More info" at bounding box center [361, 353] width 129 height 37
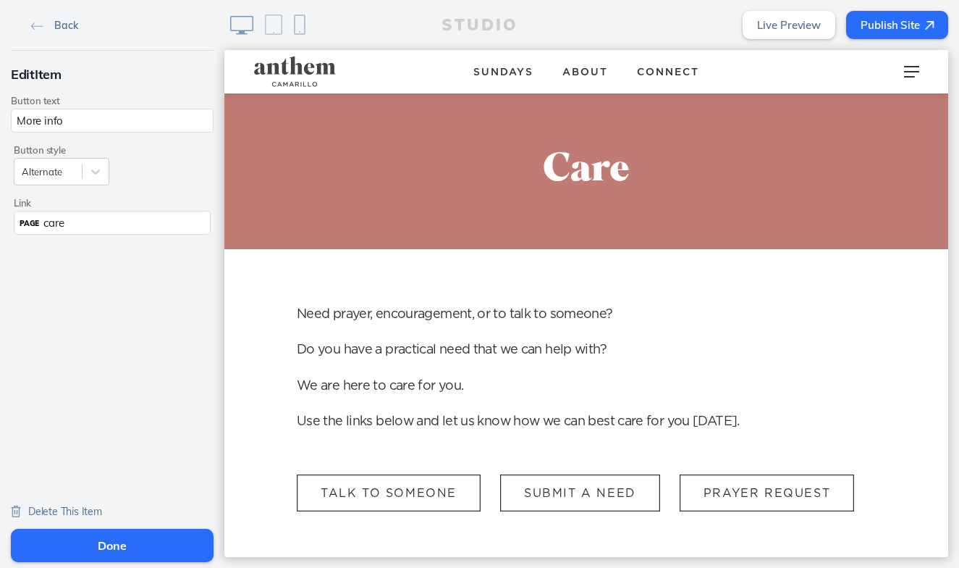
click at [54, 31] on link "Back" at bounding box center [54, 25] width 58 height 22
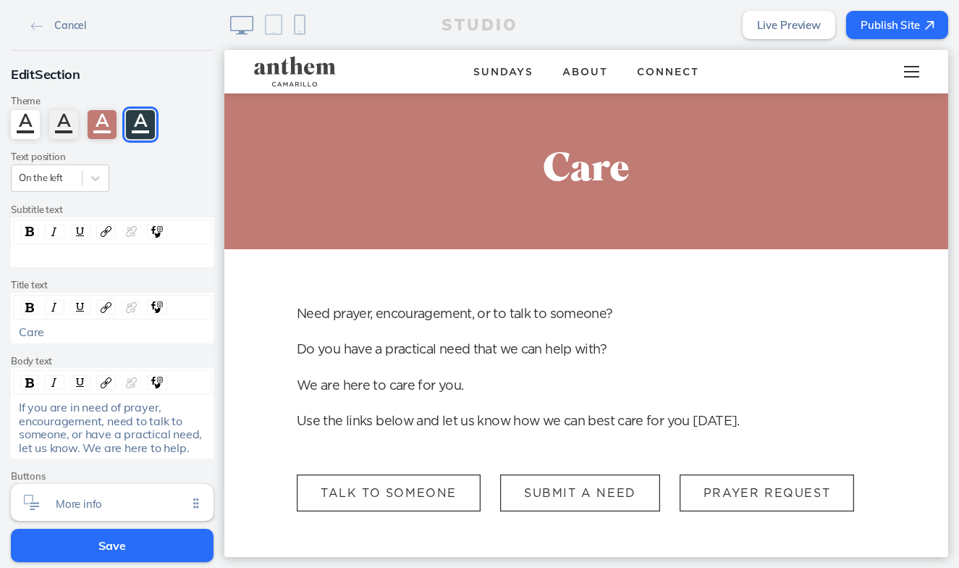
click at [923, 65] on div at bounding box center [911, 71] width 57 height 43
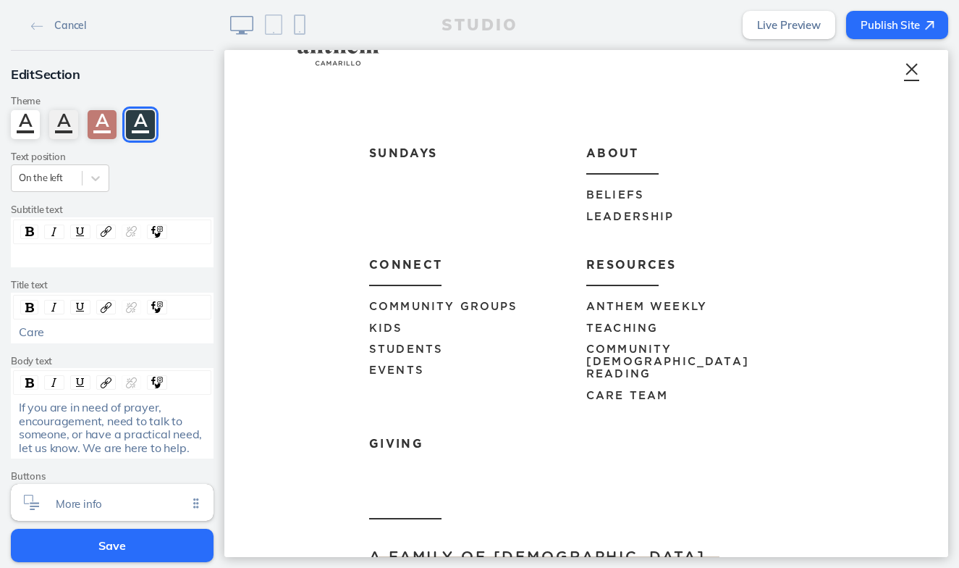
scroll to position [32, 0]
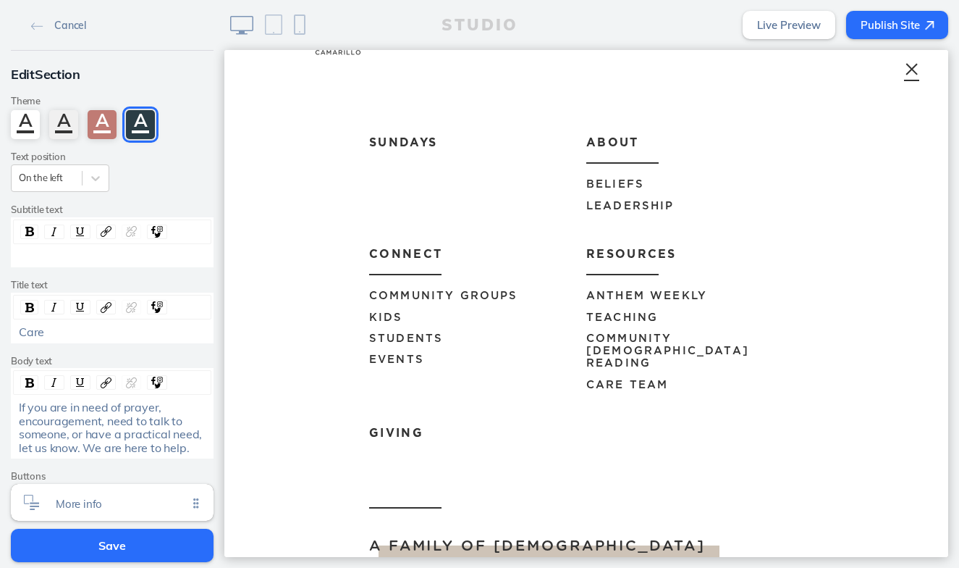
click at [634, 379] on span "Care Team" at bounding box center [627, 384] width 82 height 11
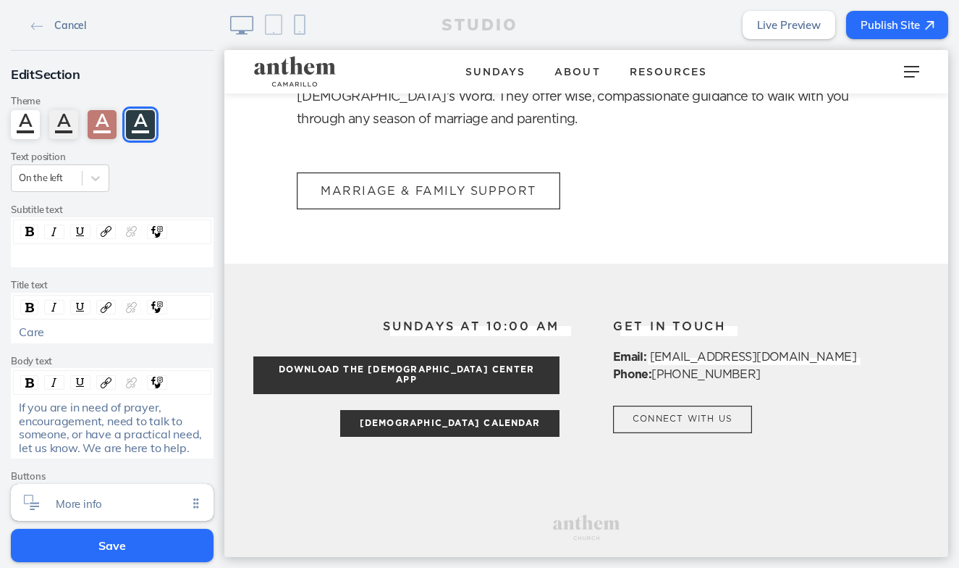
click at [58, 23] on span "Cancel" at bounding box center [70, 25] width 32 height 13
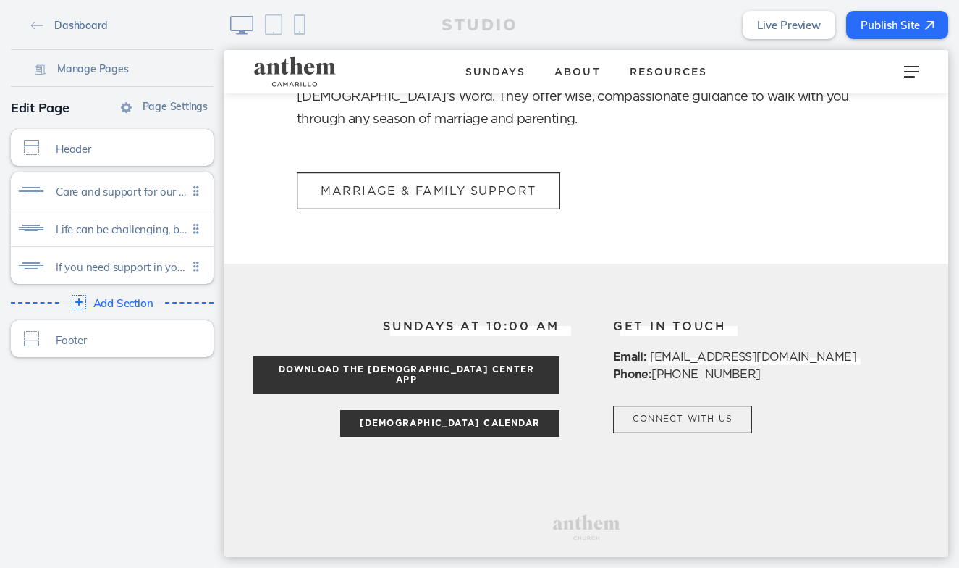
click at [59, 27] on span "Dashboard" at bounding box center [80, 25] width 53 height 13
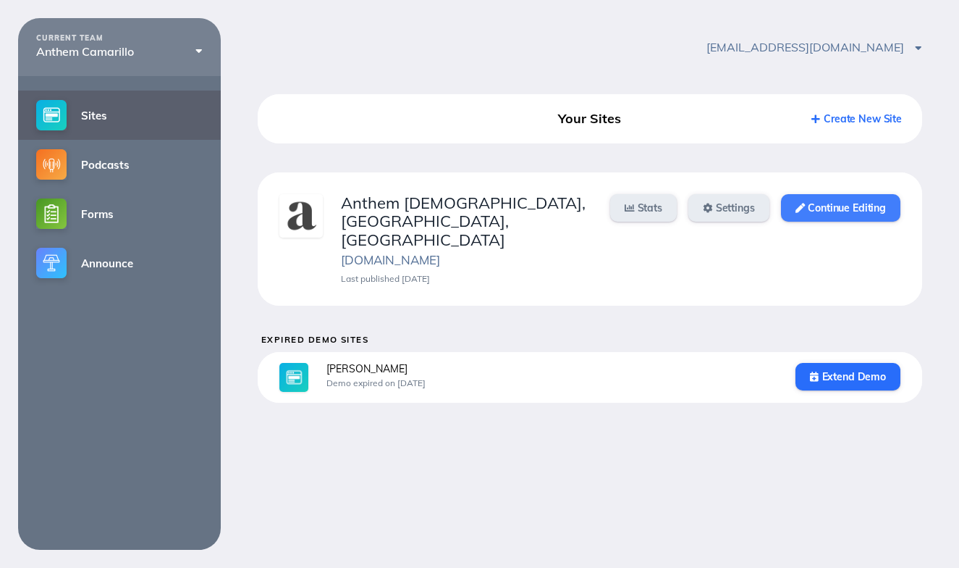
click at [856, 213] on link "Continue Editing" at bounding box center [840, 208] width 119 height 28
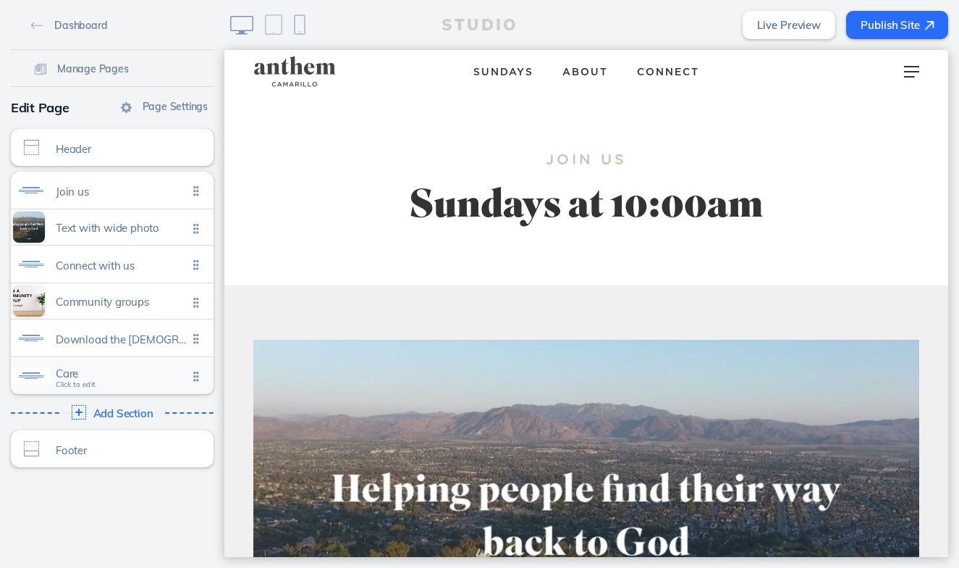
click at [131, 364] on div "Care Click to edit" at bounding box center [112, 375] width 203 height 37
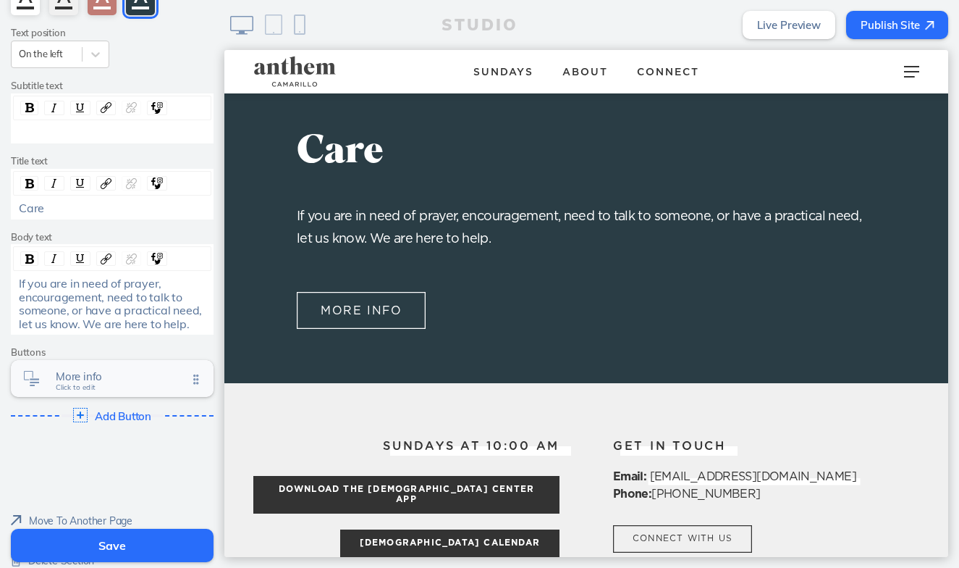
scroll to position [125, 0]
click at [104, 378] on span "More info Click to edit" at bounding box center [122, 378] width 132 height 12
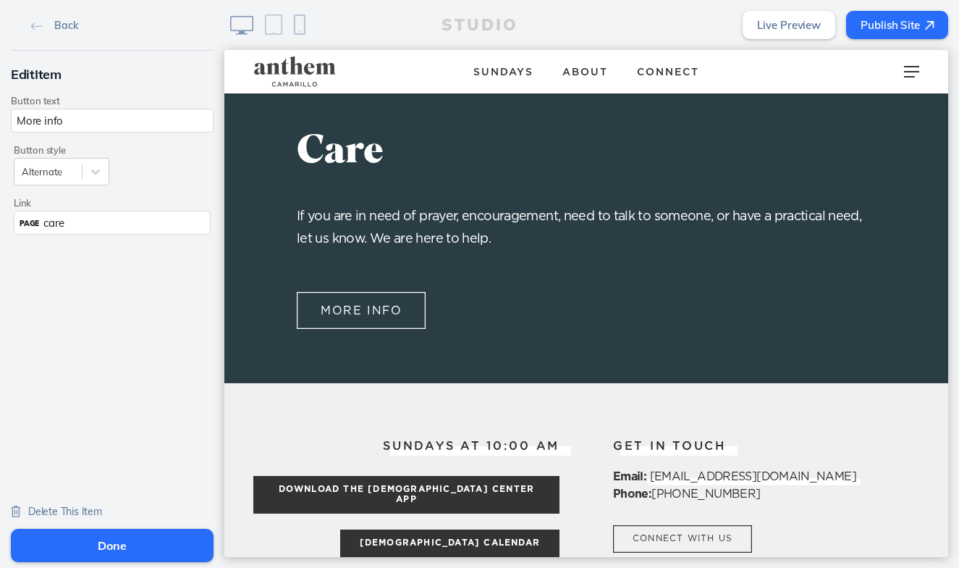
click at [82, 219] on div "PAGE care" at bounding box center [112, 223] width 197 height 24
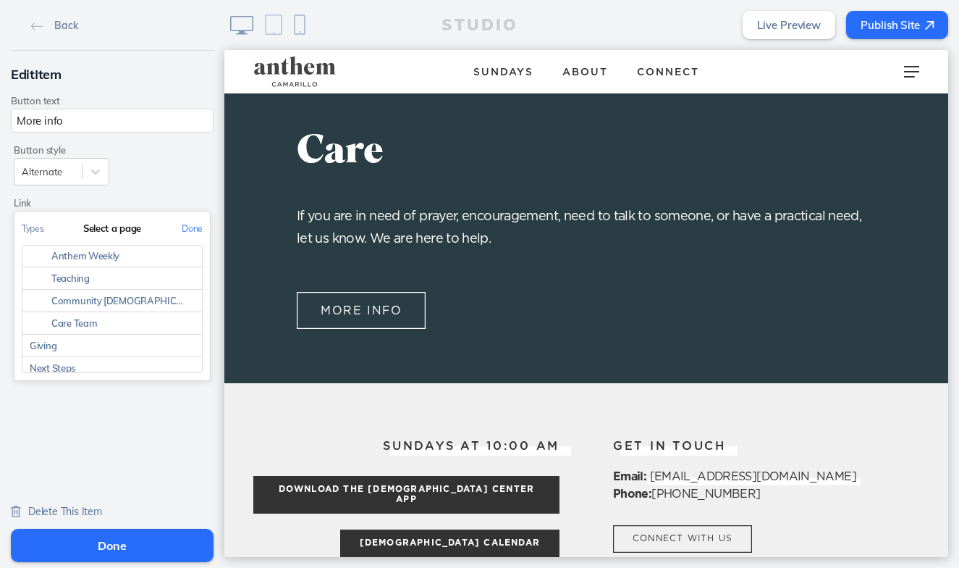
scroll to position [294, 0]
click at [102, 325] on link "Care Team" at bounding box center [112, 322] width 180 height 22
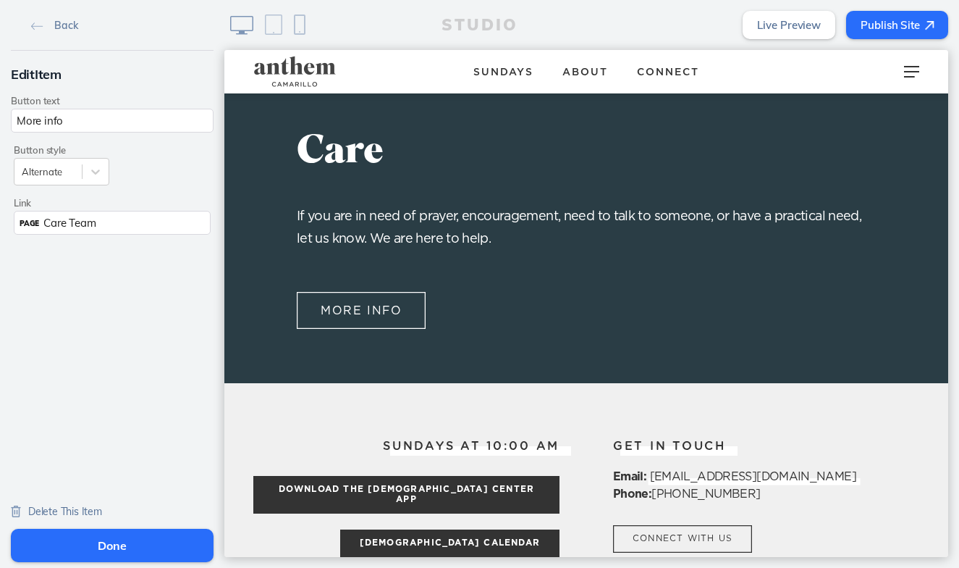
click at [114, 541] on button "Done" at bounding box center [112, 544] width 203 height 33
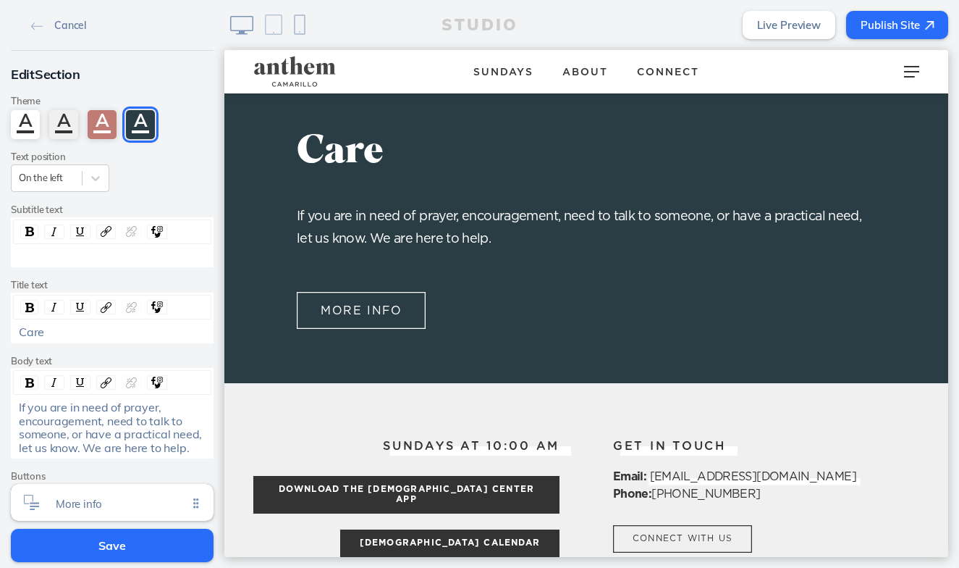
click at [122, 542] on button "Save" at bounding box center [112, 544] width 203 height 33
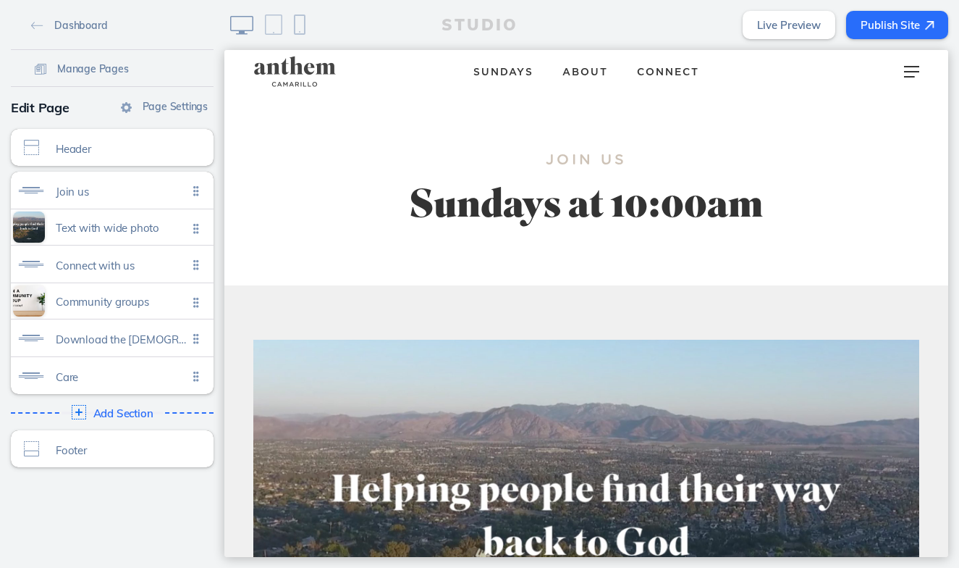
scroll to position [0, 0]
click at [498, 76] on span "Sundays" at bounding box center [503, 72] width 60 height 10
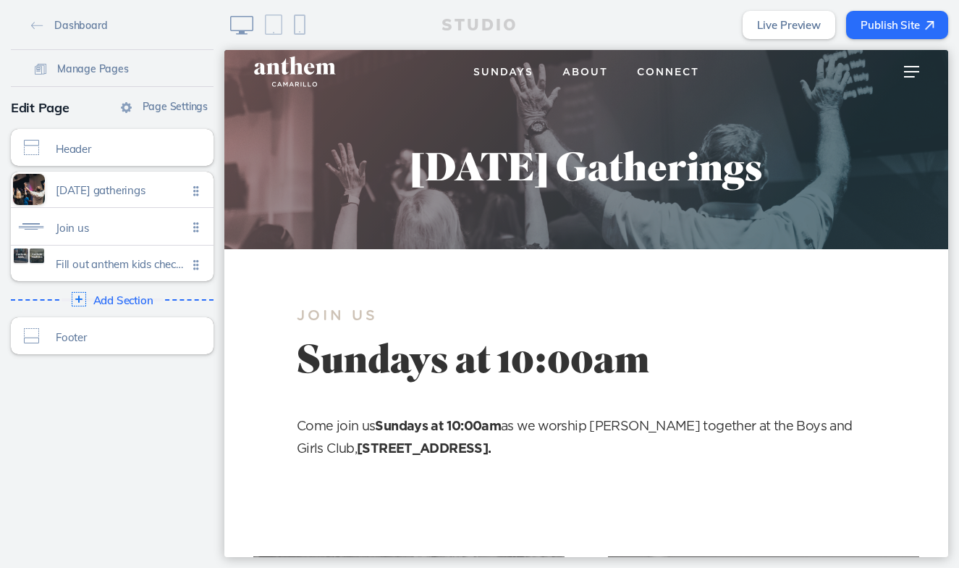
click at [578, 85] on header "Sundays About About Beliefs Leadership Connect Connect Community Groups Kids St…" at bounding box center [586, 71] width 724 height 43
click at [580, 78] on link "About" at bounding box center [585, 71] width 75 height 25
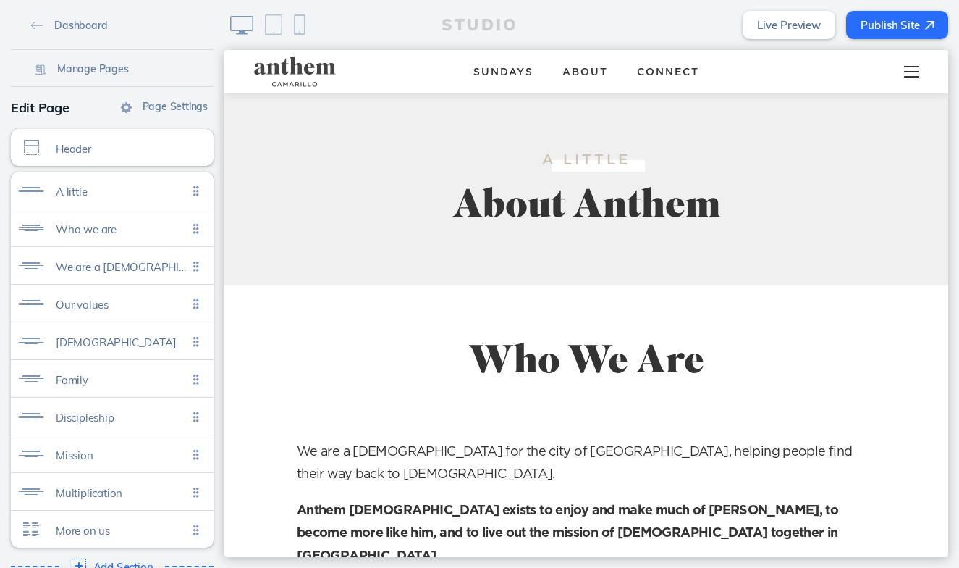
click at [914, 71] on span at bounding box center [911, 71] width 15 height 1
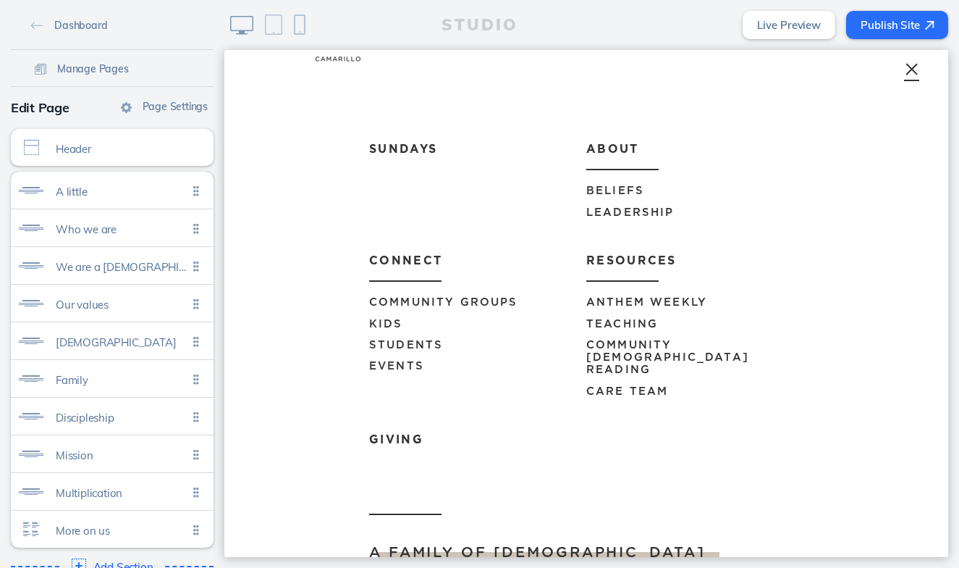
scroll to position [27, 0]
click at [630, 296] on span "Anthem Weekly" at bounding box center [646, 300] width 121 height 11
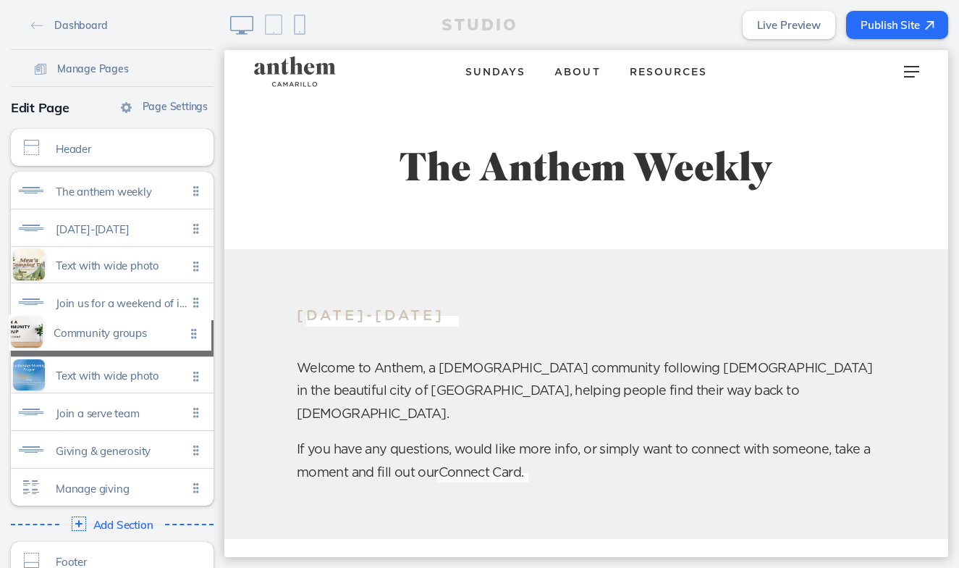
drag, startPoint x: 201, startPoint y: 489, endPoint x: 201, endPoint y: 336, distance: 152.7
click at [201, 336] on ul "The anthem weekly Click to edit [DATE]-[DATE] Click to edit Text with wide phot…" at bounding box center [112, 339] width 203 height 334
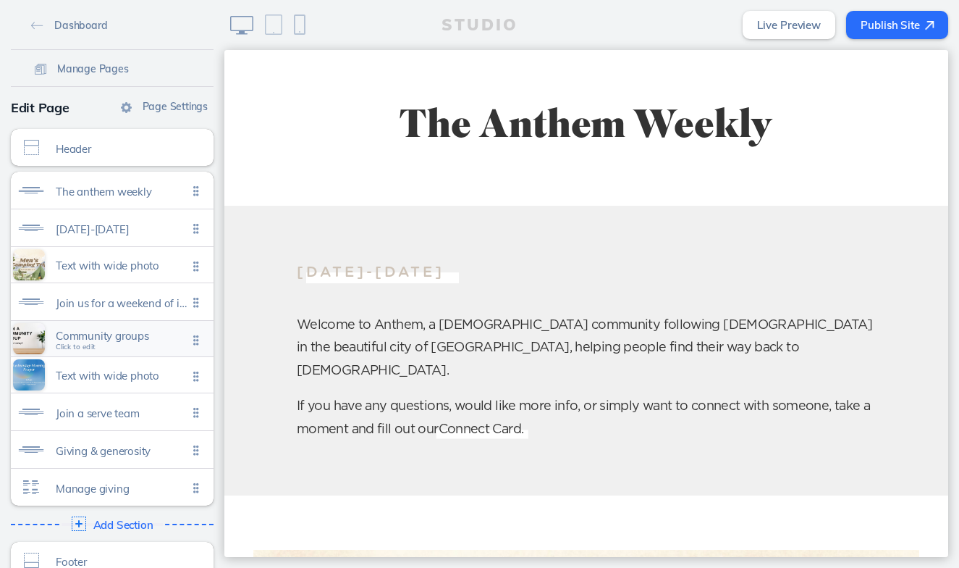
click at [159, 342] on span "Community groups" at bounding box center [122, 335] width 132 height 12
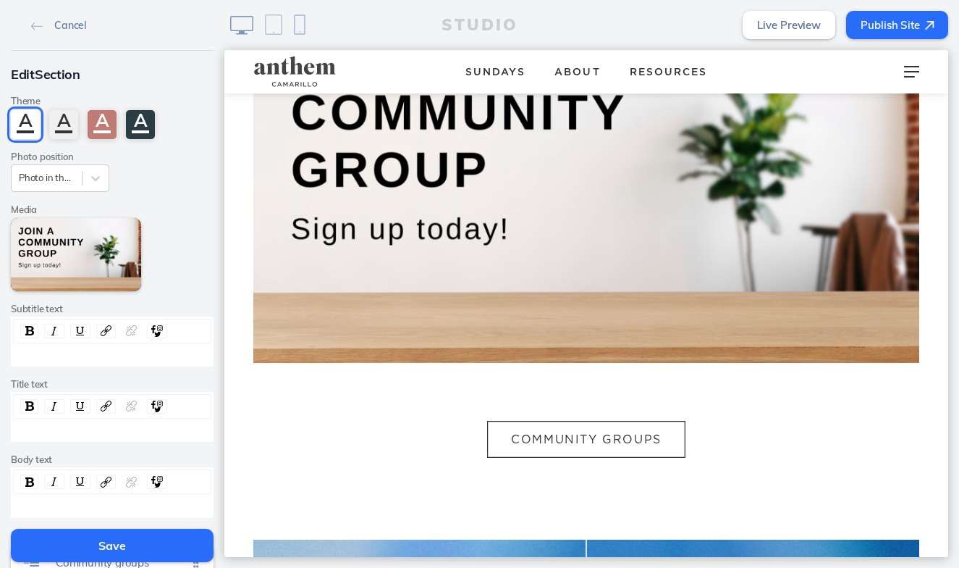
scroll to position [1484, 0]
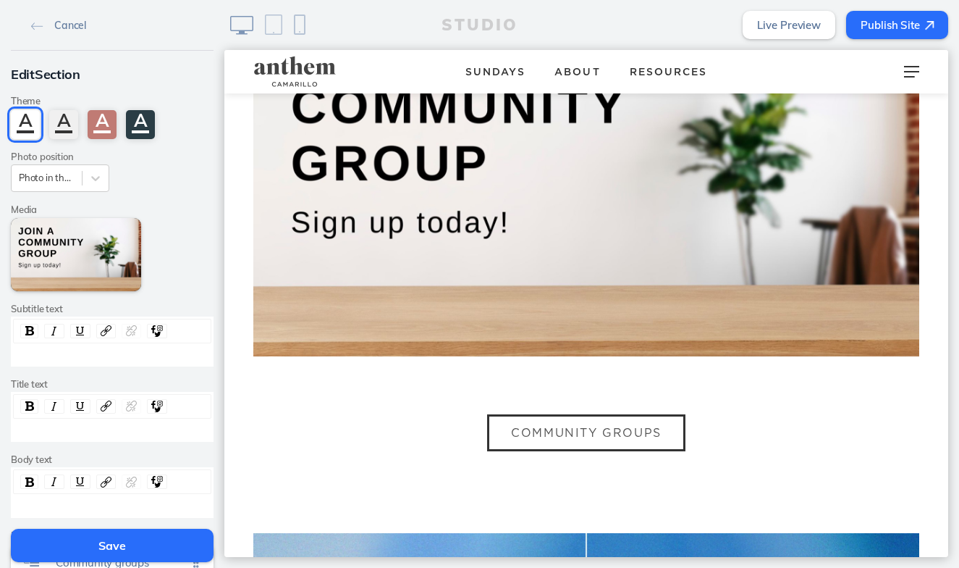
click at [573, 414] on button "COMMUNITY GROUPS" at bounding box center [586, 432] width 198 height 37
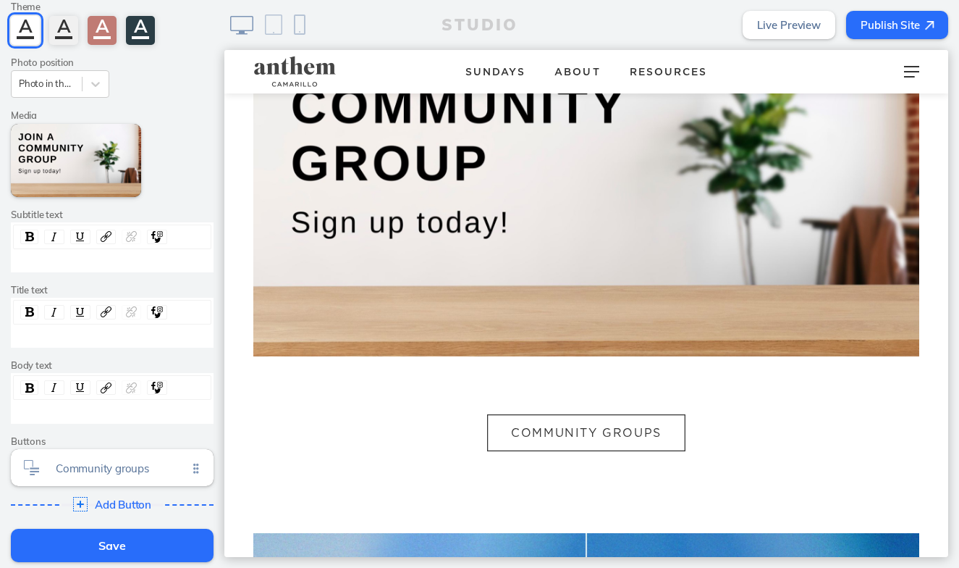
scroll to position [116, 0]
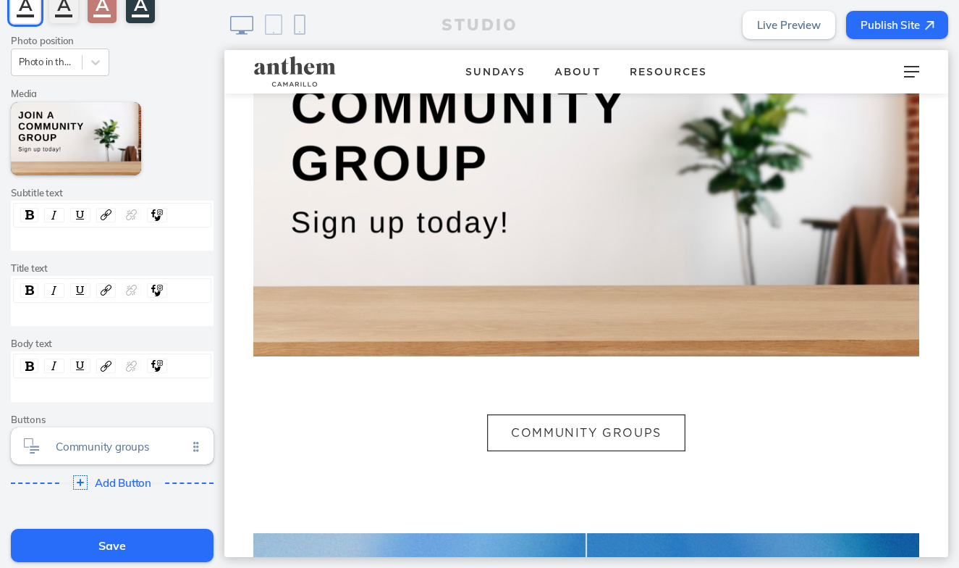
click at [60, 384] on div "rdw-editor" at bounding box center [112, 390] width 187 height 13
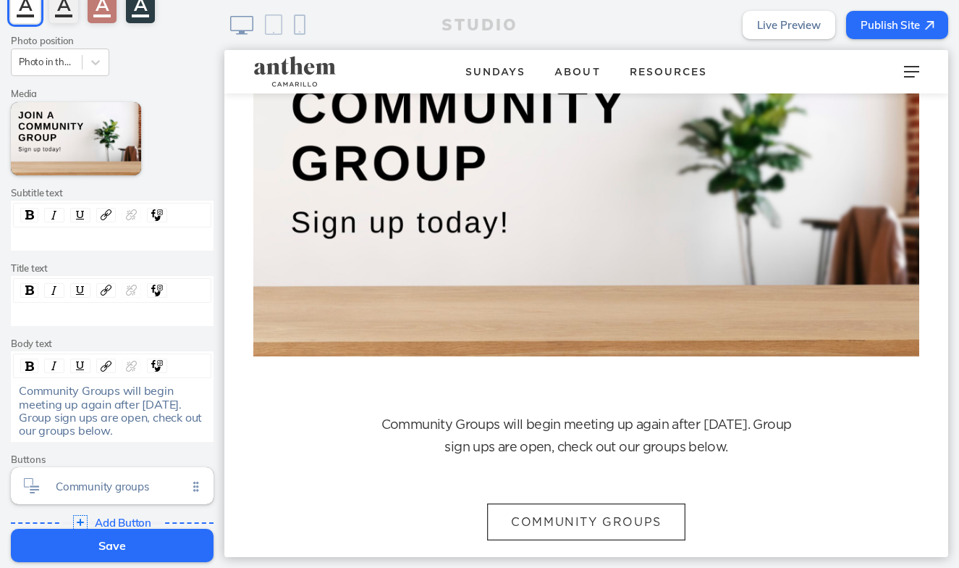
click at [122, 547] on button "Save" at bounding box center [112, 544] width 203 height 33
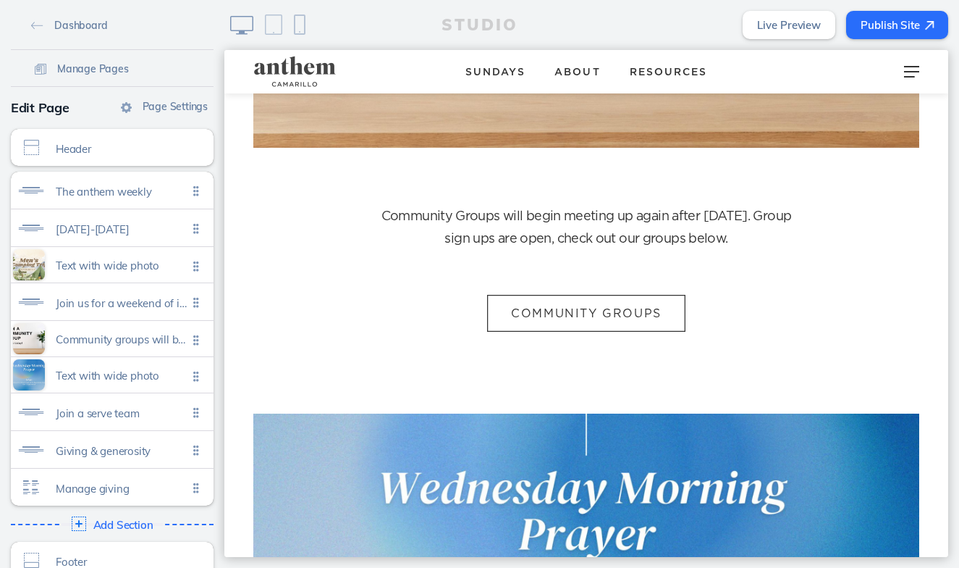
scroll to position [1723, 0]
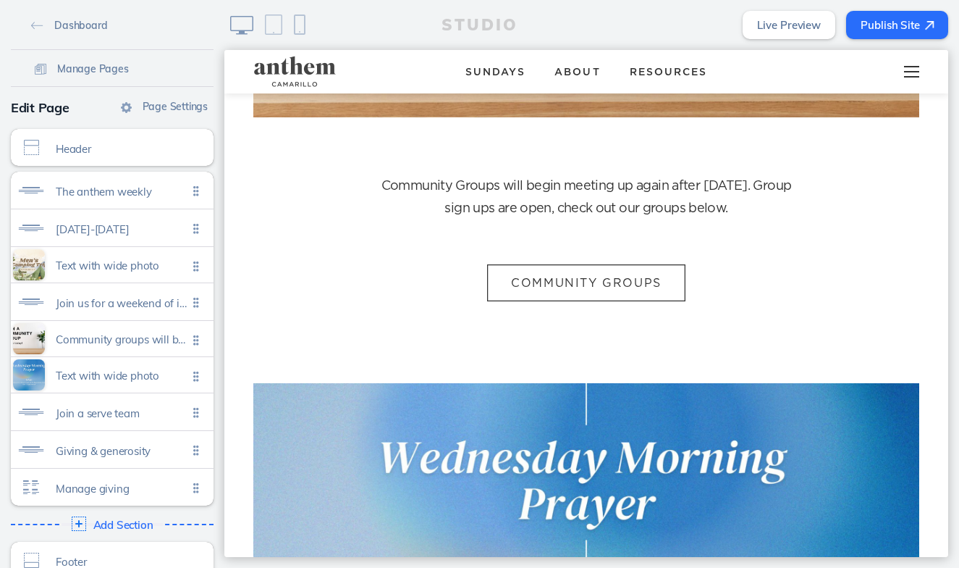
click at [916, 63] on div at bounding box center [911, 71] width 57 height 43
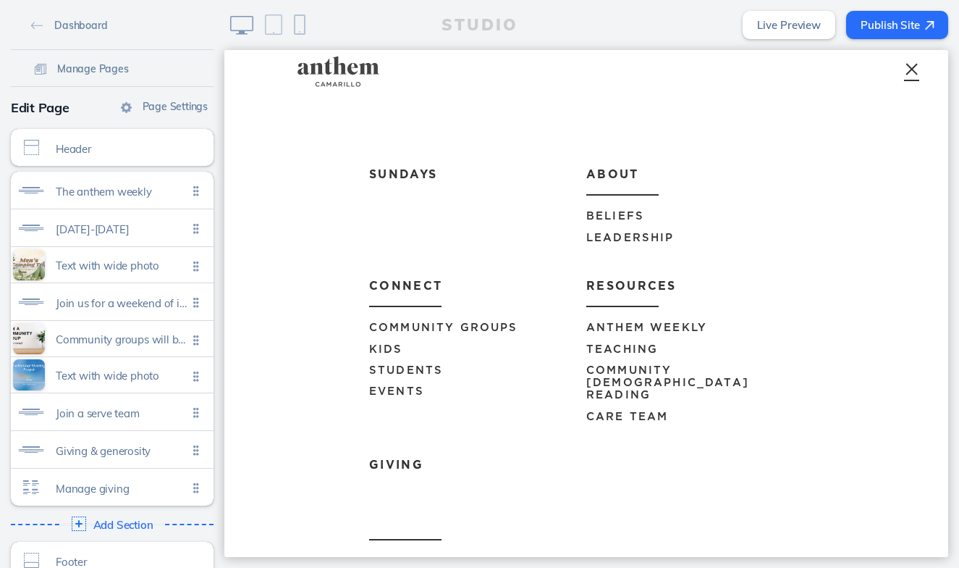
click at [497, 324] on span "Community Groups" at bounding box center [443, 327] width 149 height 11
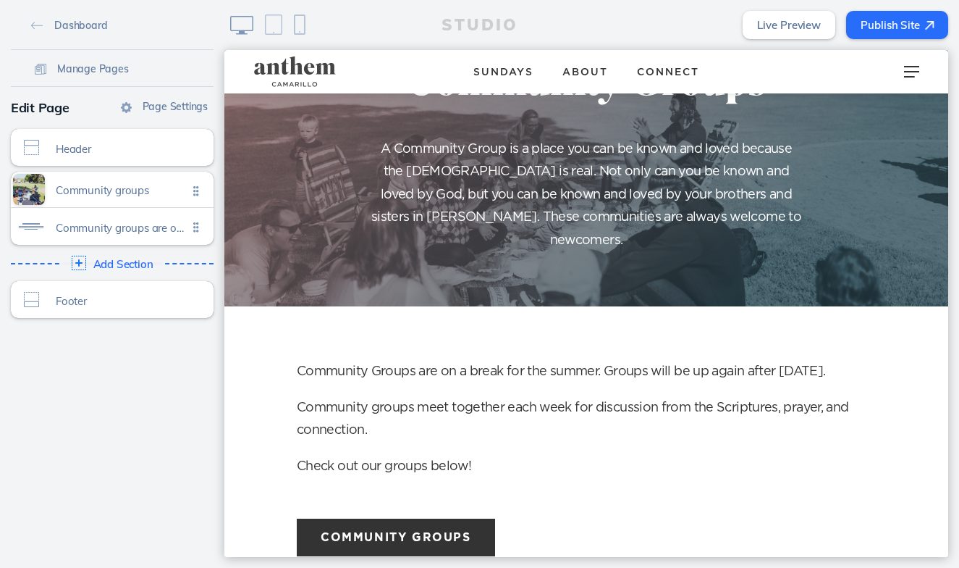
scroll to position [94, 0]
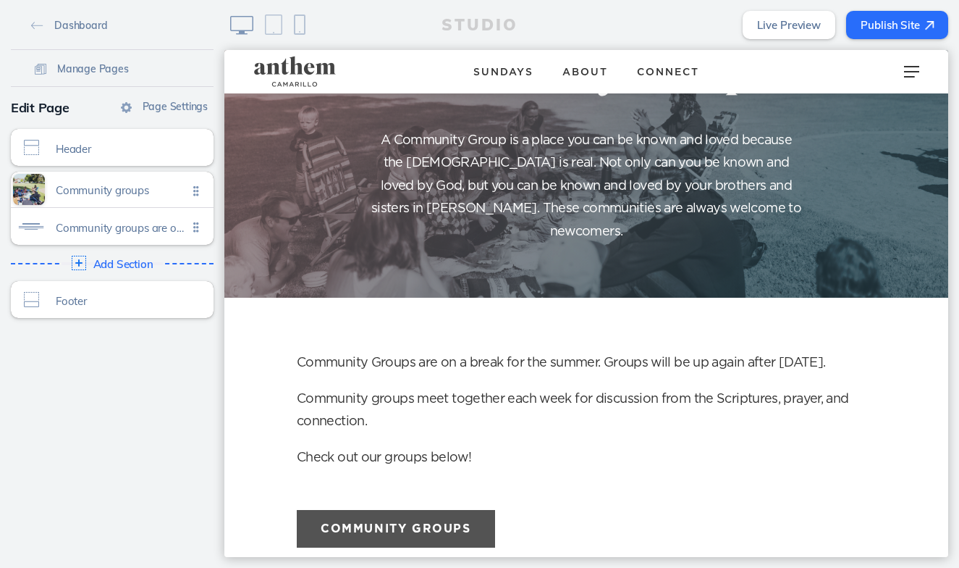
click at [395, 510] on button "Community Groups" at bounding box center [396, 528] width 198 height 37
click at [926, 30] on img at bounding box center [929, 25] width 9 height 9
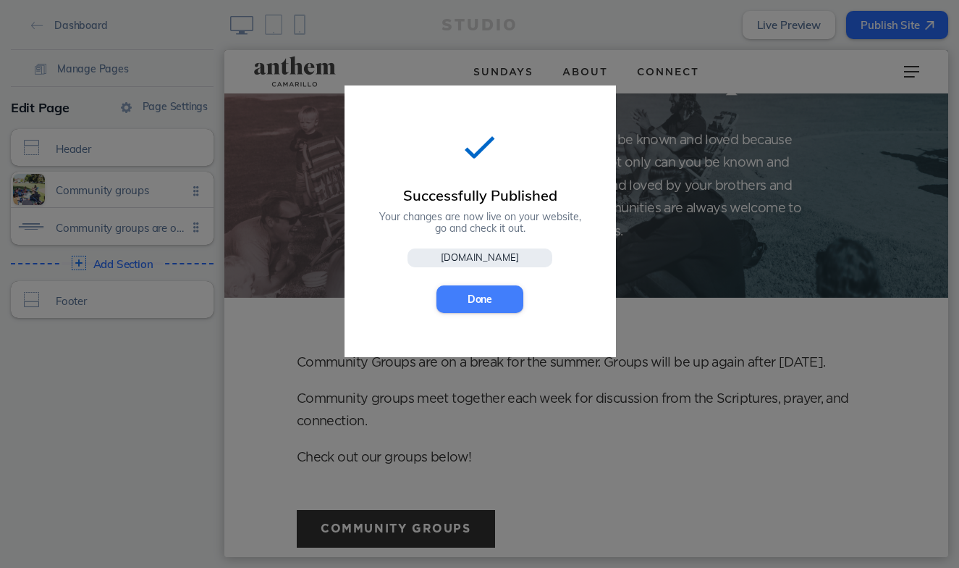
click at [505, 293] on button "Done" at bounding box center [480, 299] width 87 height 28
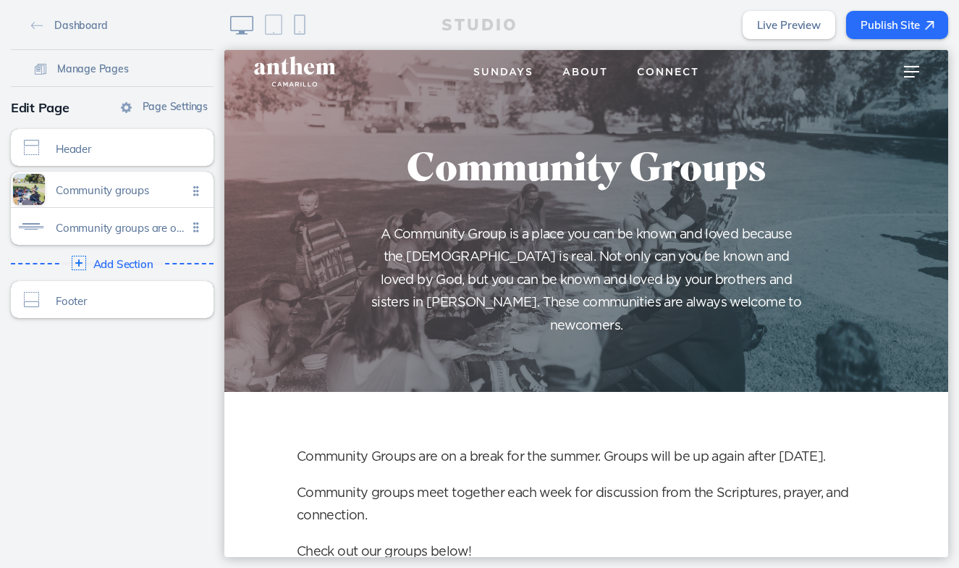
scroll to position [0, 0]
click at [875, 22] on button "Publish Site" at bounding box center [897, 25] width 102 height 28
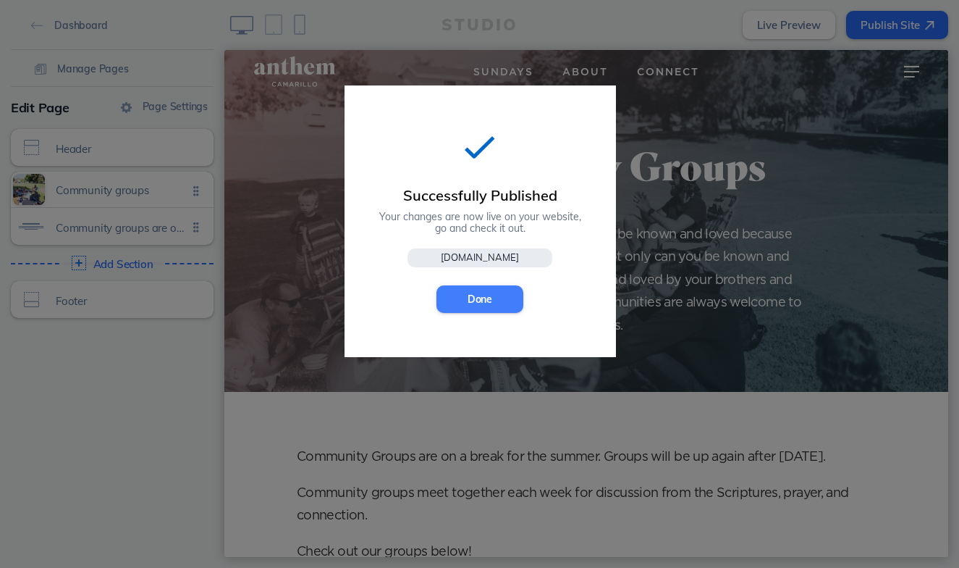
click at [483, 300] on button "Done" at bounding box center [480, 299] width 87 height 28
